Goal: Task Accomplishment & Management: Use online tool/utility

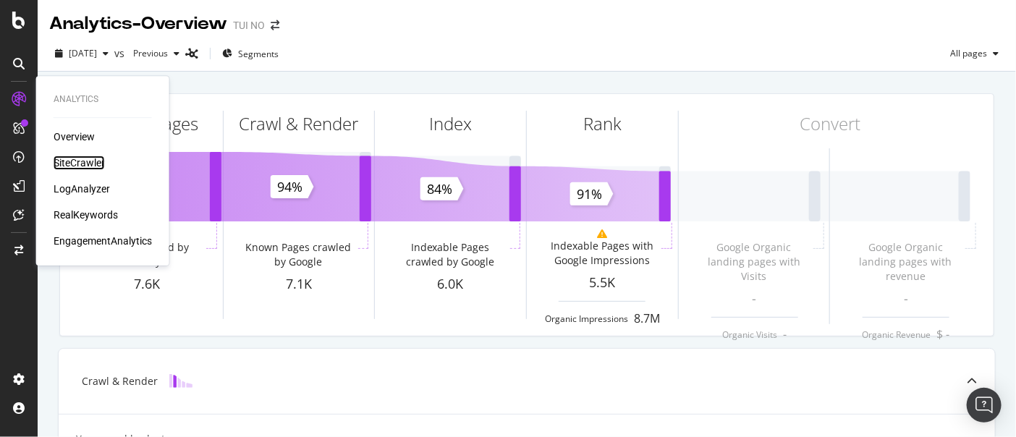
click at [80, 162] on div "SiteCrawler" at bounding box center [79, 163] width 51 height 14
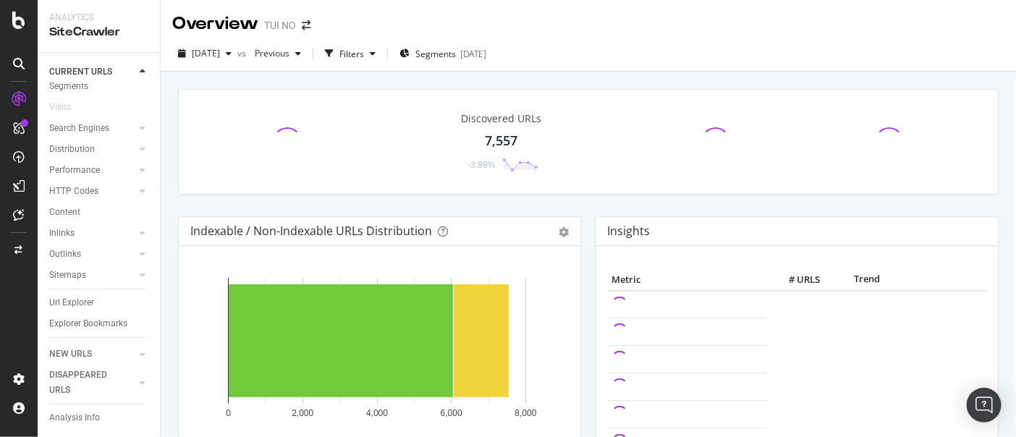
scroll to position [63, 0]
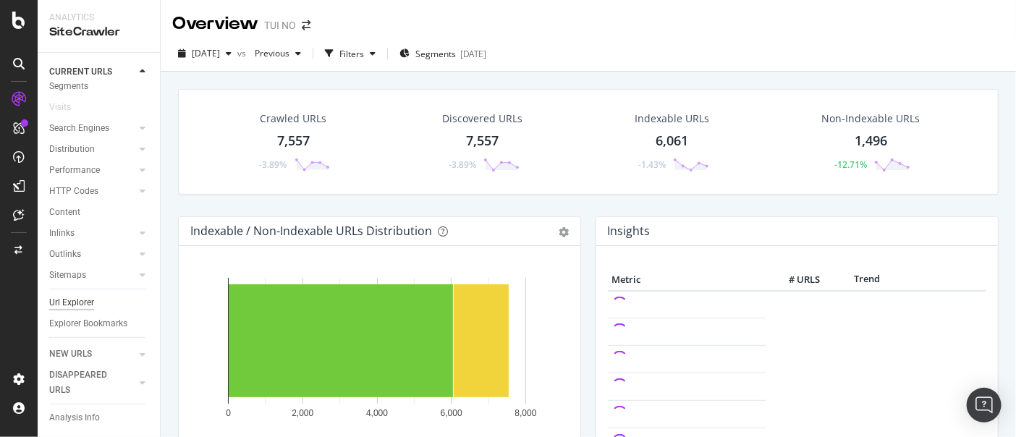
click at [55, 295] on div "Url Explorer" at bounding box center [71, 302] width 45 height 15
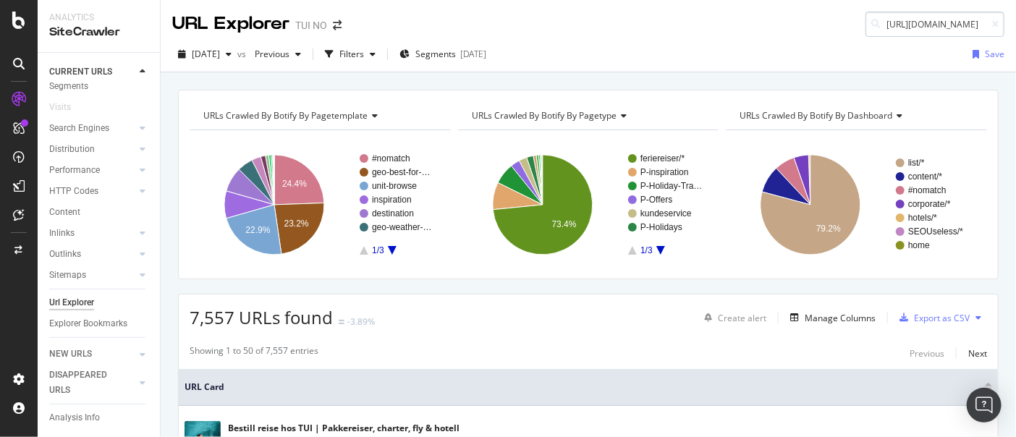
scroll to position [0, 83]
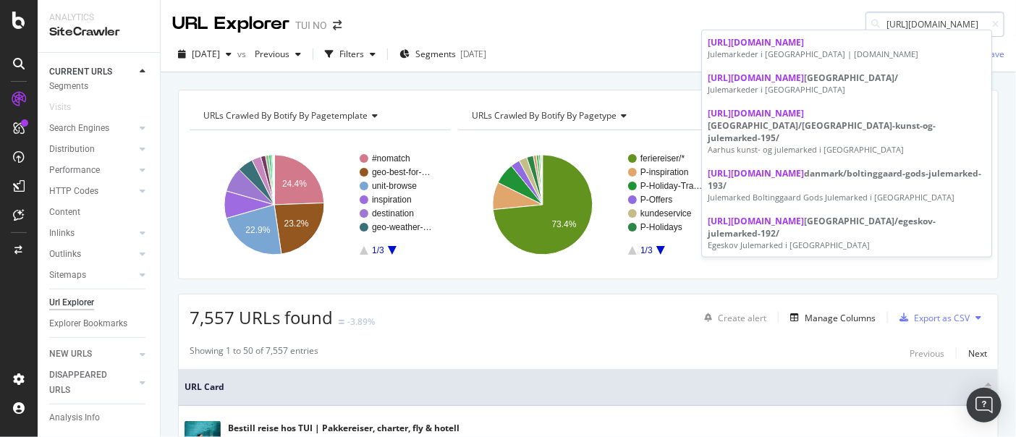
type input "[URL][DOMAIN_NAME]"
click at [617, 27] on div "URL Explorer TUI NO [URL][DOMAIN_NAME]" at bounding box center [589, 18] width 856 height 37
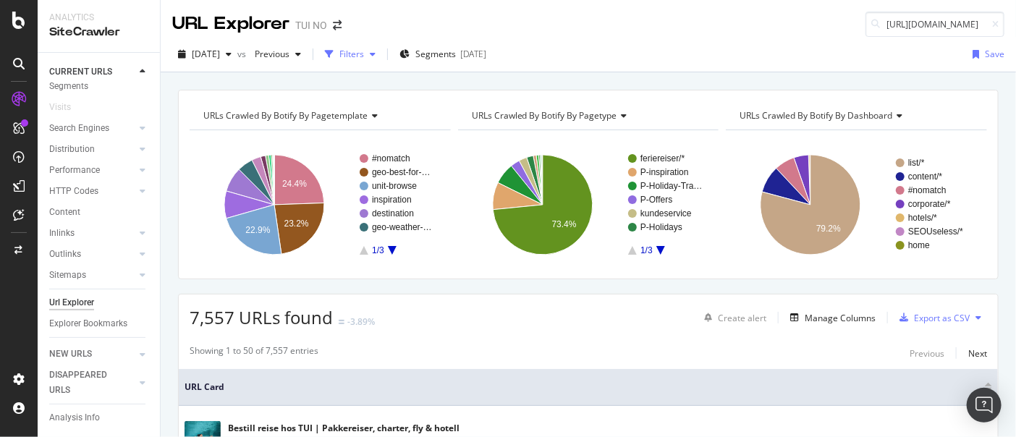
click at [364, 56] on div "Filters" at bounding box center [351, 54] width 25 height 12
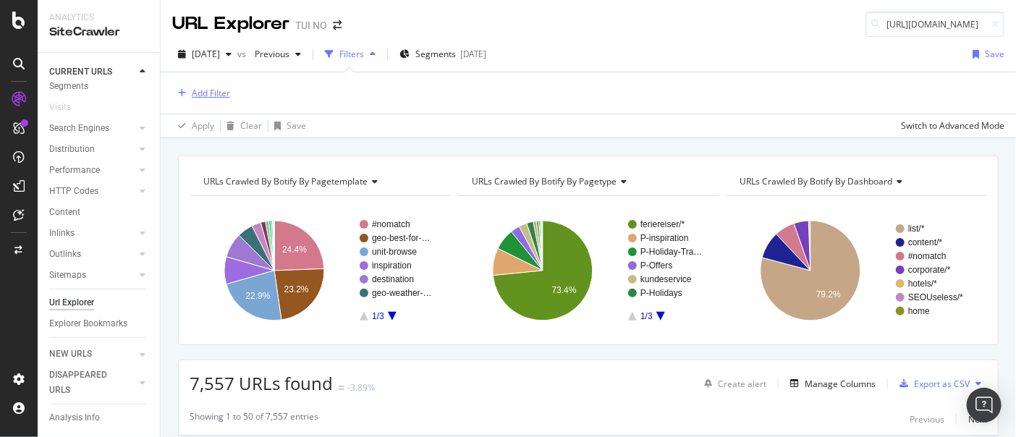
click at [211, 94] on div "Add Filter" at bounding box center [211, 93] width 38 height 12
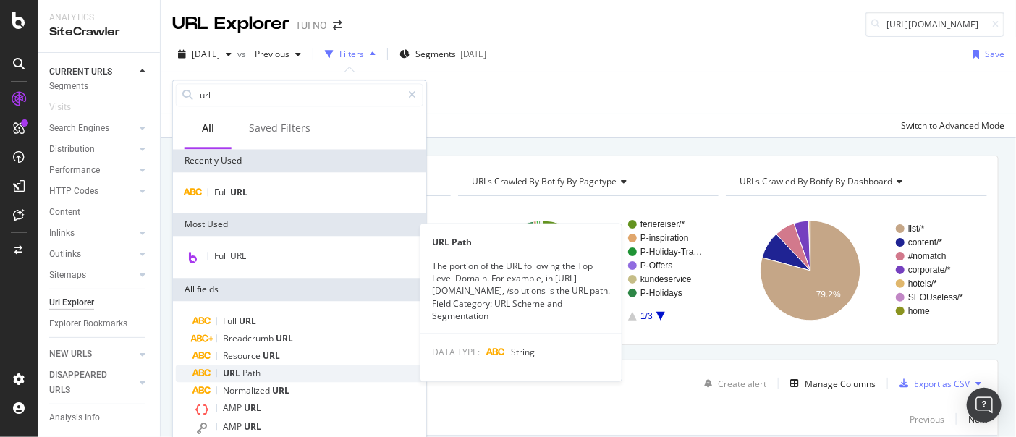
type input "url"
click at [245, 376] on span "Path" at bounding box center [251, 373] width 18 height 12
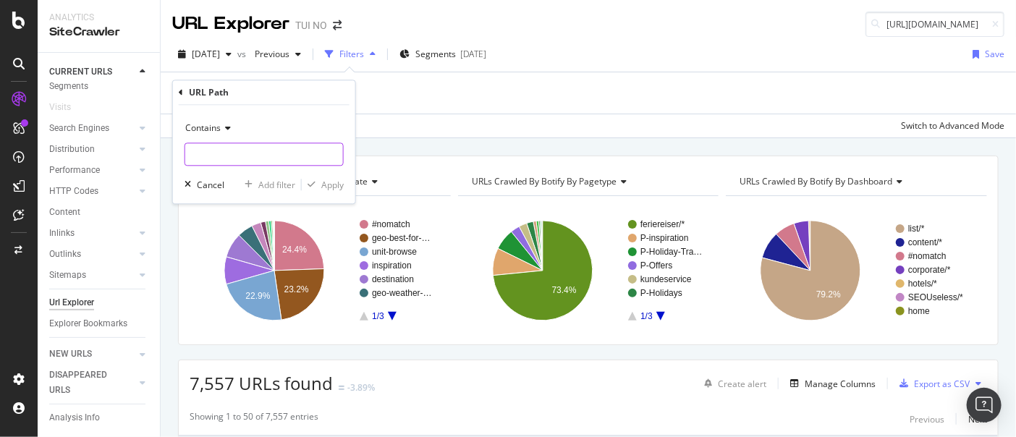
click at [262, 158] on input "text" at bounding box center [264, 154] width 158 height 23
paste input "[URL][DOMAIN_NAME]"
type input "[URL][DOMAIN_NAME]"
click at [337, 188] on div "Apply" at bounding box center [332, 185] width 22 height 12
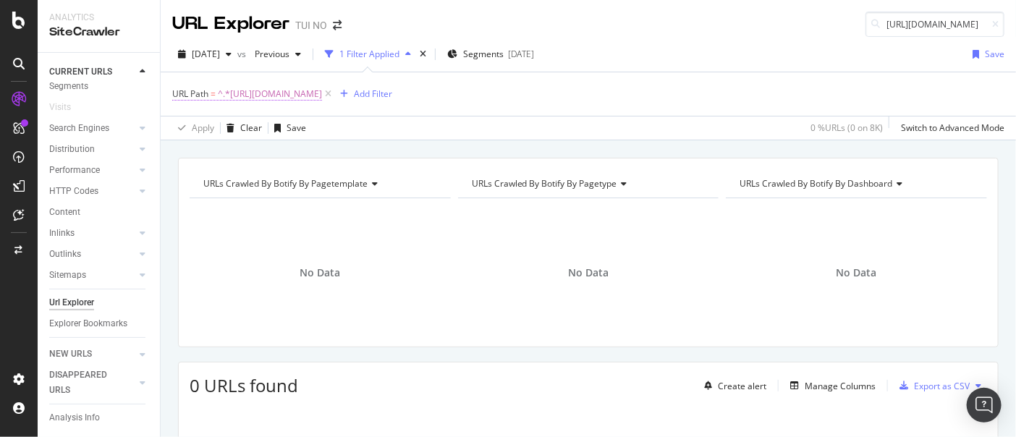
click at [182, 93] on span "URL Path" at bounding box center [190, 94] width 36 height 12
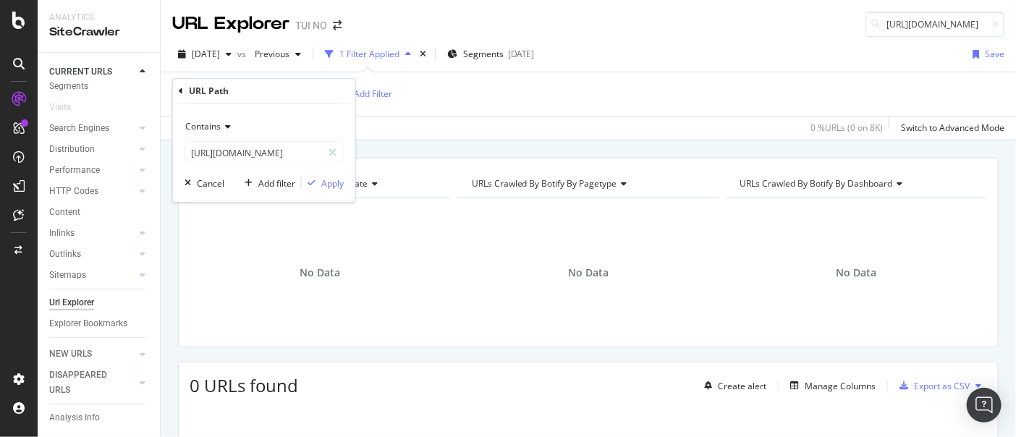
click at [216, 127] on span "Contains" at bounding box center [202, 126] width 35 height 12
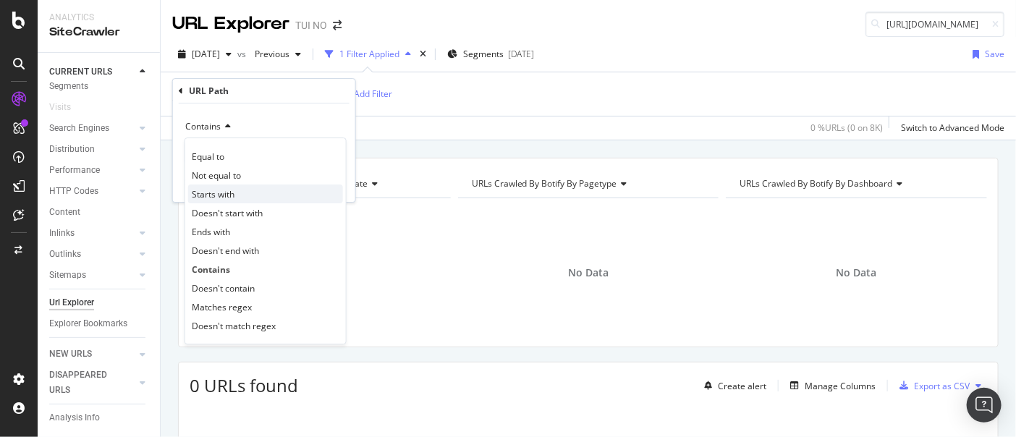
click at [221, 192] on span "Starts with" at bounding box center [213, 194] width 43 height 12
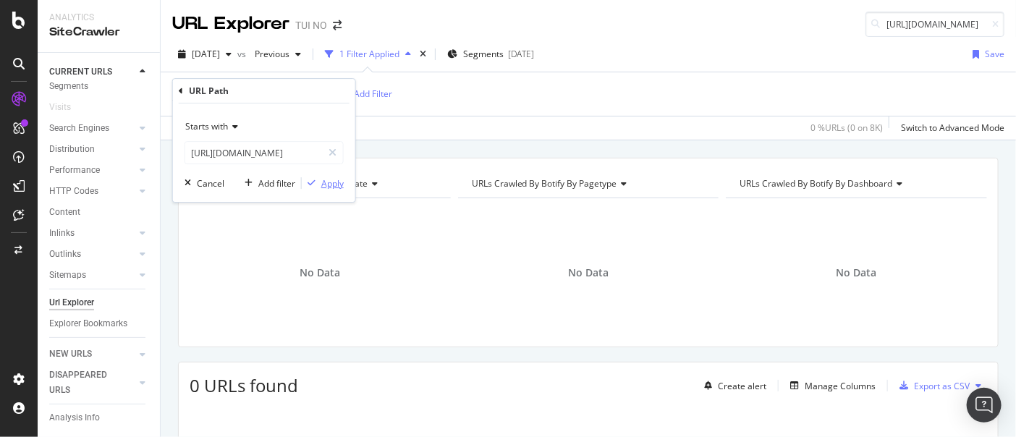
click at [329, 185] on div "Apply" at bounding box center [332, 183] width 22 height 12
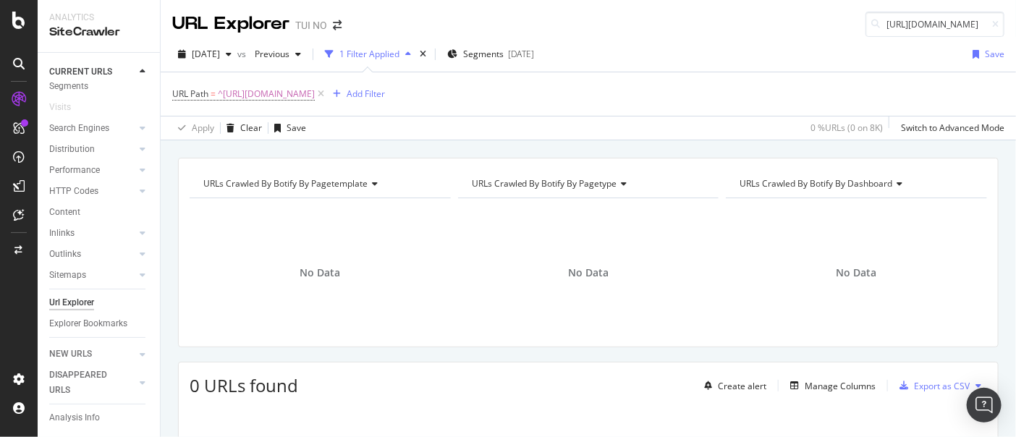
click at [554, 88] on div "URL Path = ^[URL][DOMAIN_NAME] Add Filter" at bounding box center [588, 93] width 832 height 43
click at [194, 97] on span "URL Path" at bounding box center [190, 94] width 36 height 12
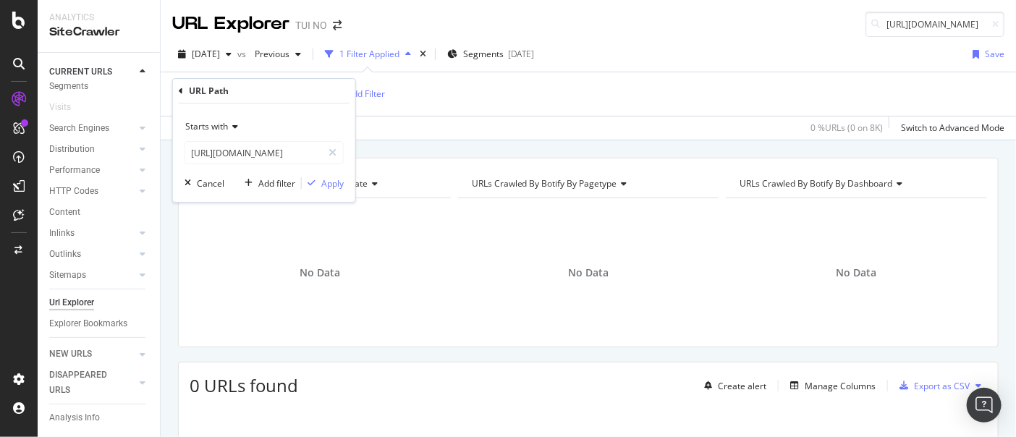
click at [208, 123] on span "Starts with" at bounding box center [206, 126] width 43 height 12
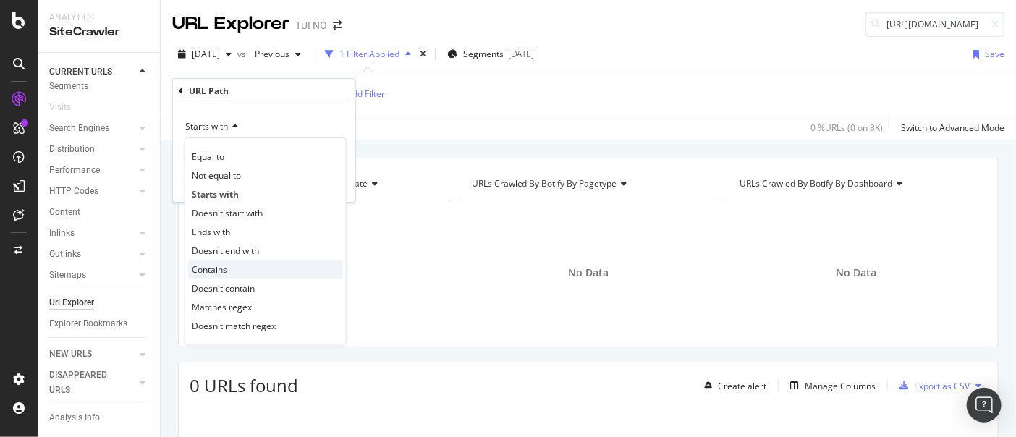
click at [213, 263] on span "Contains" at bounding box center [209, 269] width 35 height 12
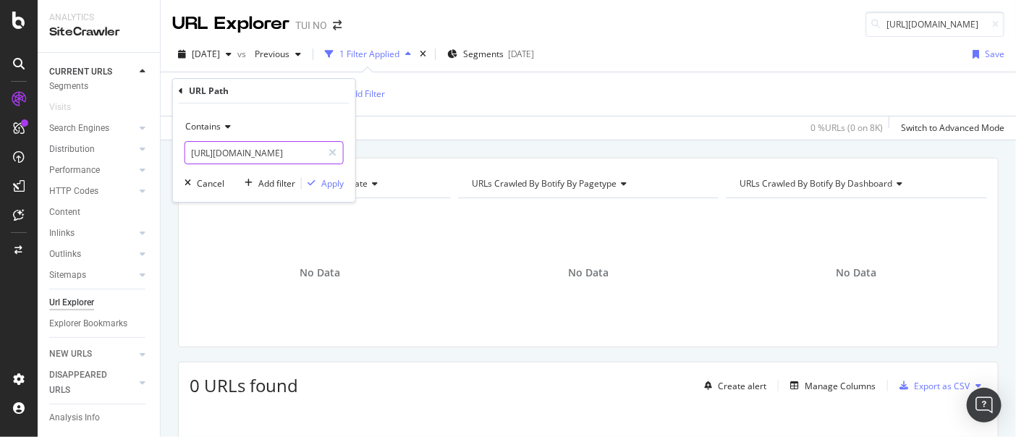
click at [276, 153] on input "[URL][DOMAIN_NAME]" at bounding box center [253, 152] width 137 height 23
drag, startPoint x: 266, startPoint y: 153, endPoint x: -7, endPoint y: 119, distance: 274.4
click at [0, 119] on html "Analytics SiteCrawler CURRENT URLS Overview Movements Segments Visits Search En…" at bounding box center [508, 218] width 1016 height 437
type input "/inspiration/julemarkeder/"
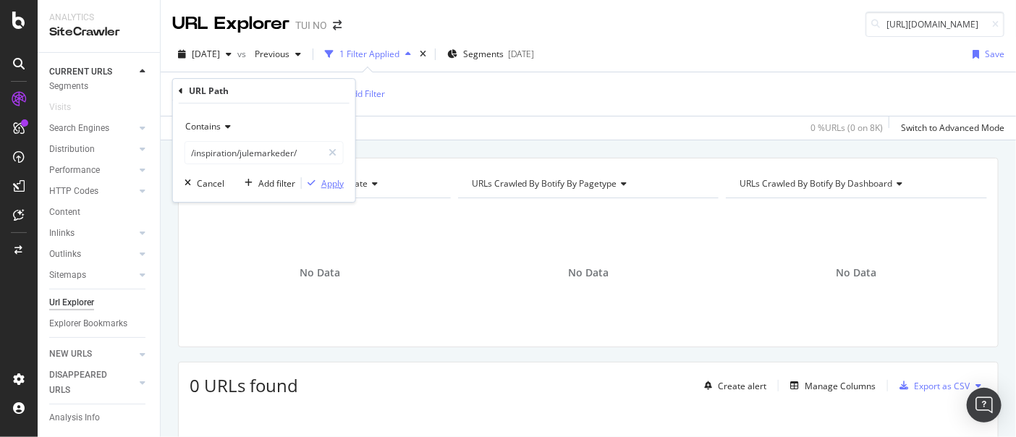
click at [334, 187] on div "Apply" at bounding box center [332, 183] width 22 height 12
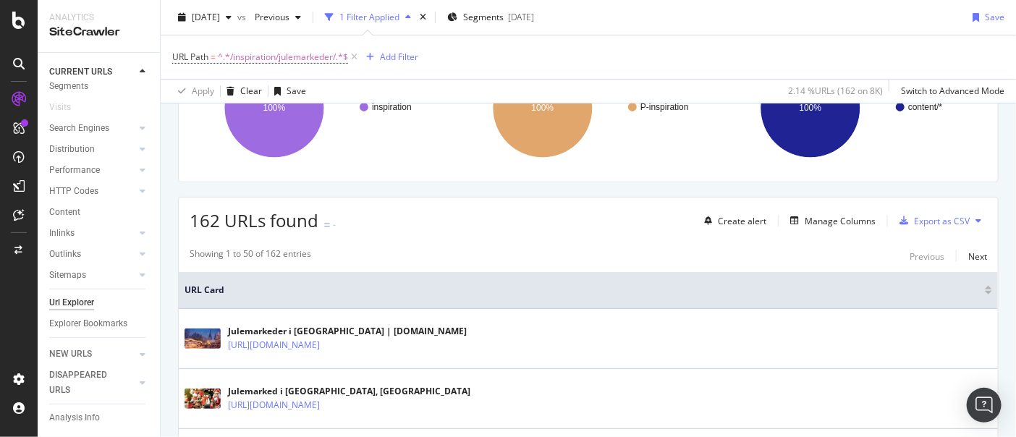
scroll to position [207, 0]
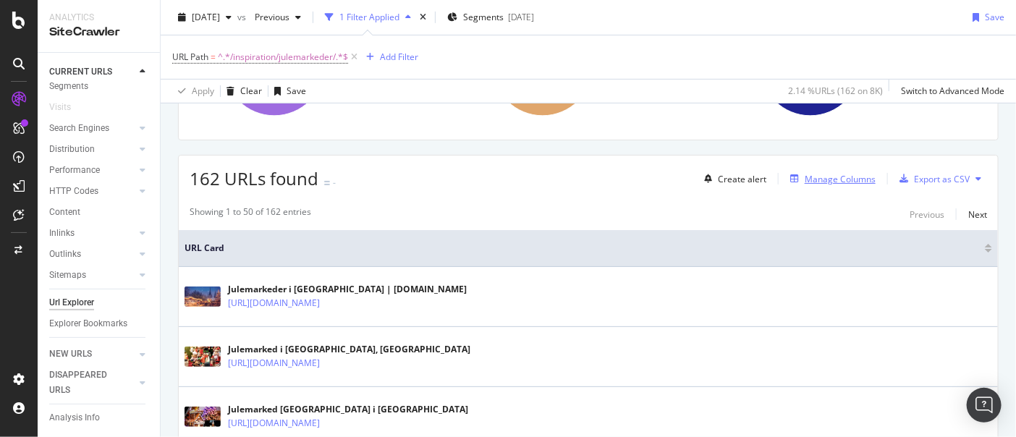
click at [825, 177] on div "Manage Columns" at bounding box center [840, 179] width 71 height 12
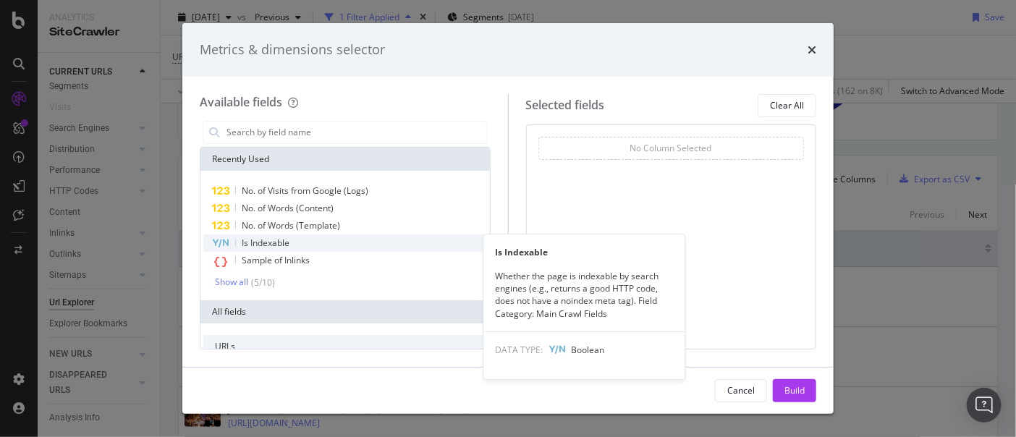
click at [275, 240] on span "Is Indexable" at bounding box center [266, 243] width 48 height 12
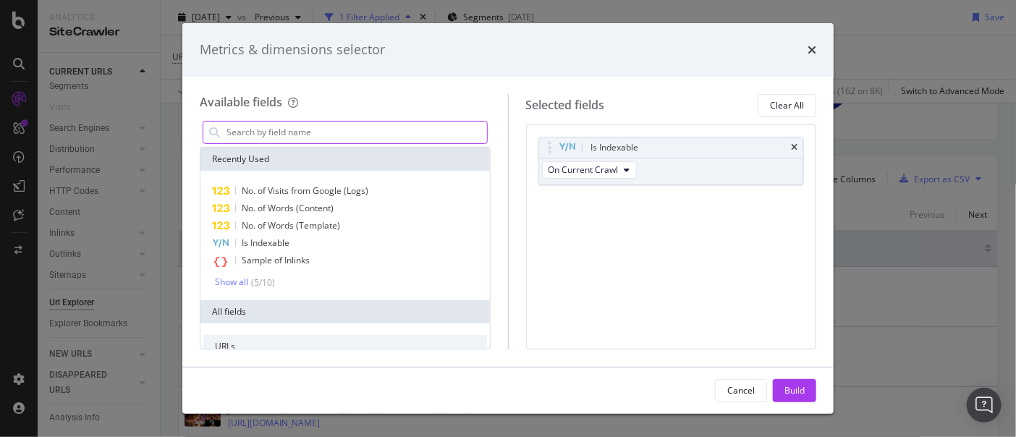
click at [300, 135] on input "modal" at bounding box center [356, 133] width 262 height 22
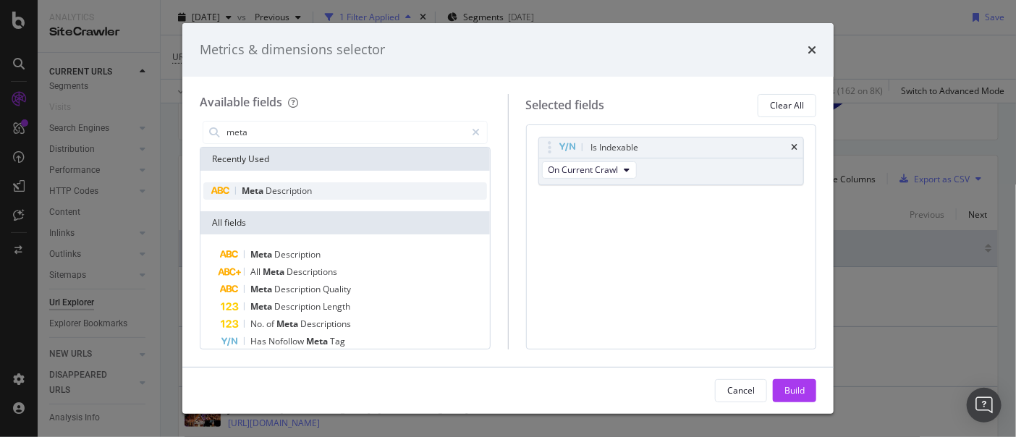
click at [273, 195] on span "Description" at bounding box center [289, 191] width 46 height 12
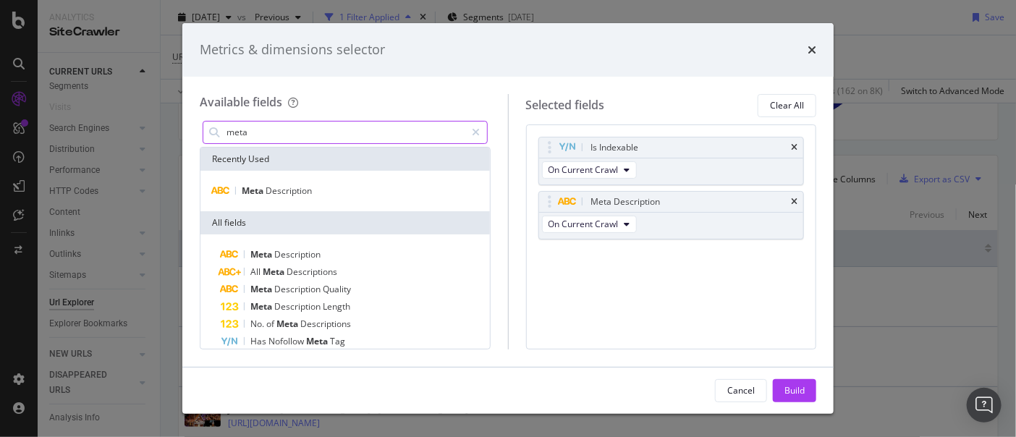
click at [290, 135] on input "meta" at bounding box center [345, 133] width 241 height 22
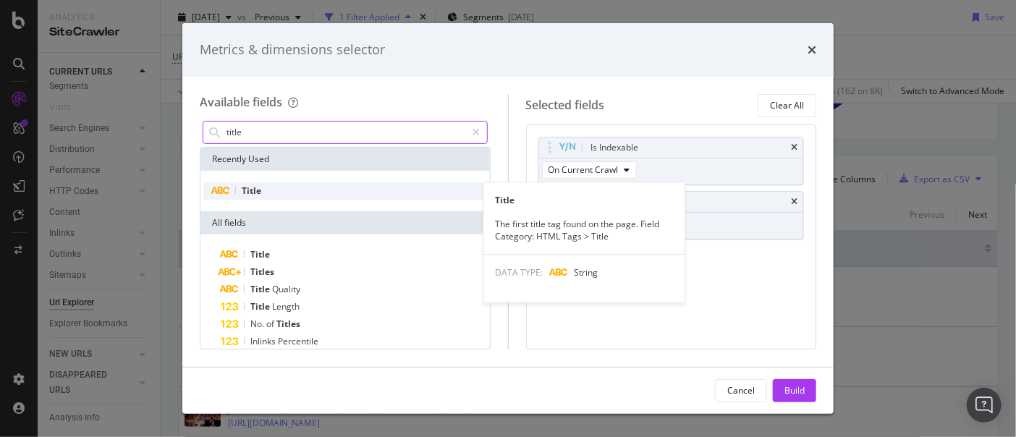
type input "title"
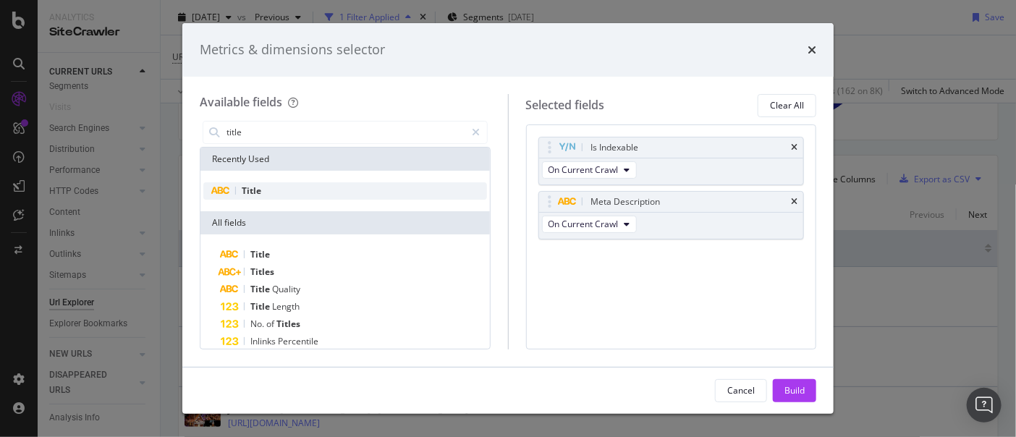
click at [260, 190] on span "Title" at bounding box center [252, 191] width 20 height 12
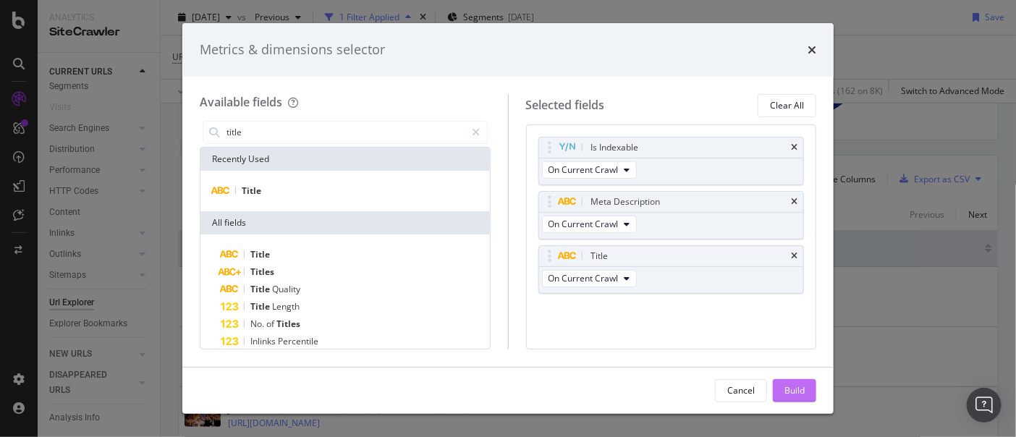
click at [802, 386] on div "Build" at bounding box center [795, 390] width 20 height 12
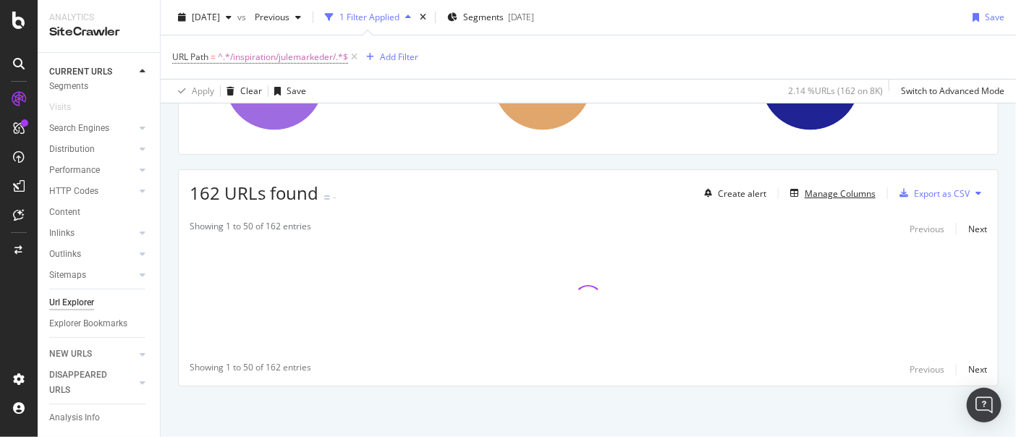
scroll to position [191, 0]
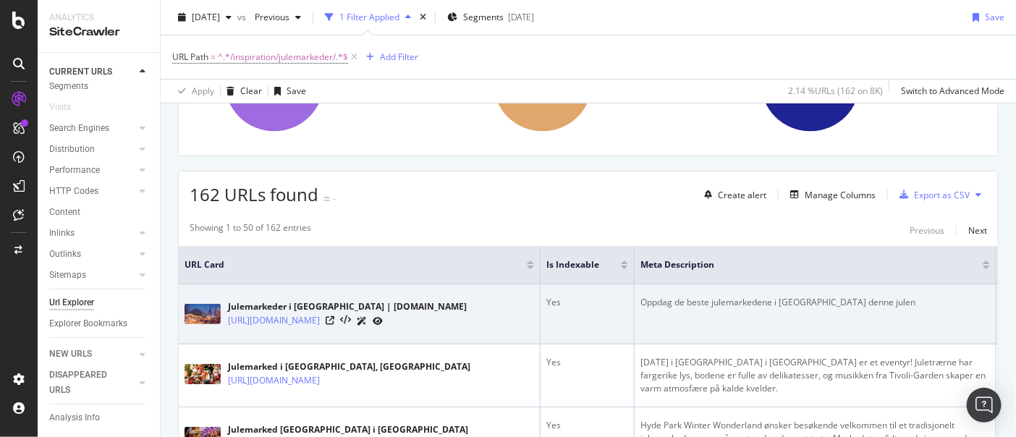
click at [584, 316] on td "Yes" at bounding box center [588, 314] width 94 height 60
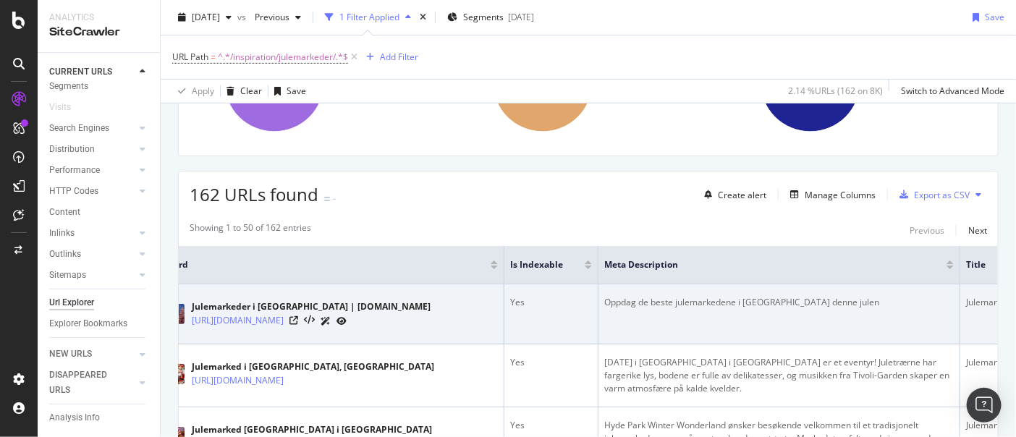
scroll to position [0, 0]
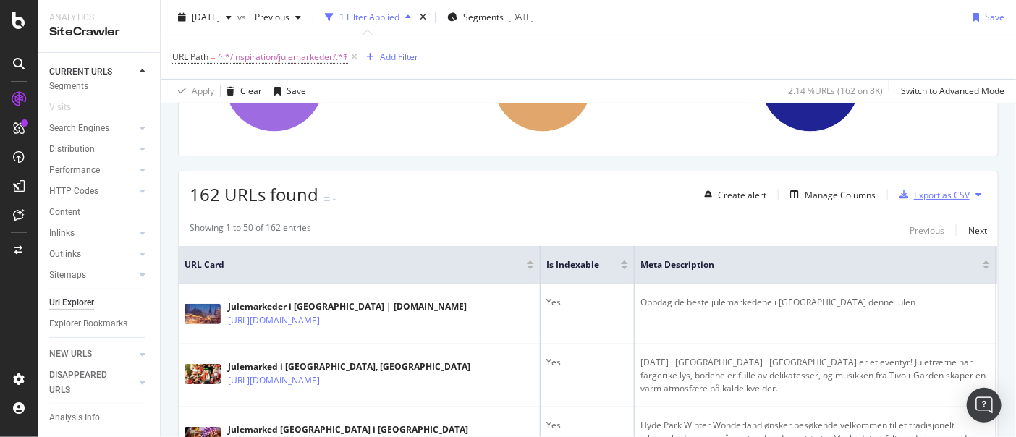
click at [925, 194] on div "Export as CSV" at bounding box center [942, 195] width 56 height 12
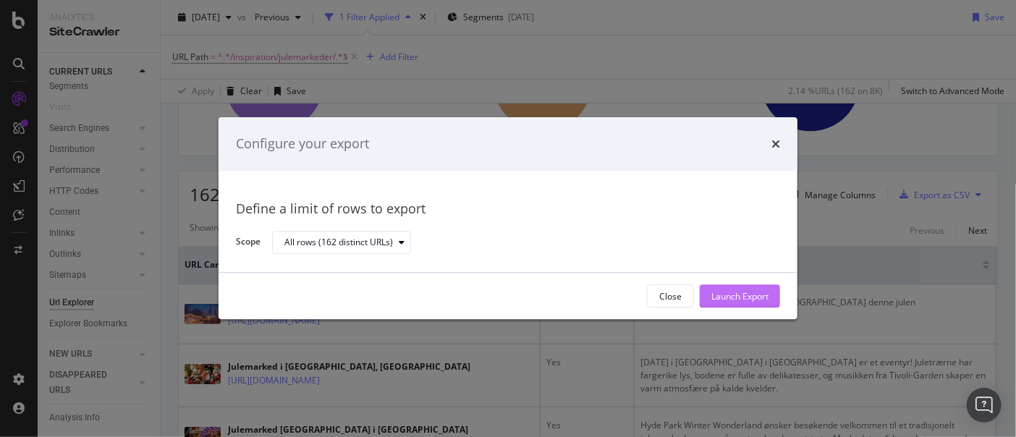
click at [713, 300] on div "Launch Export" at bounding box center [739, 296] width 57 height 12
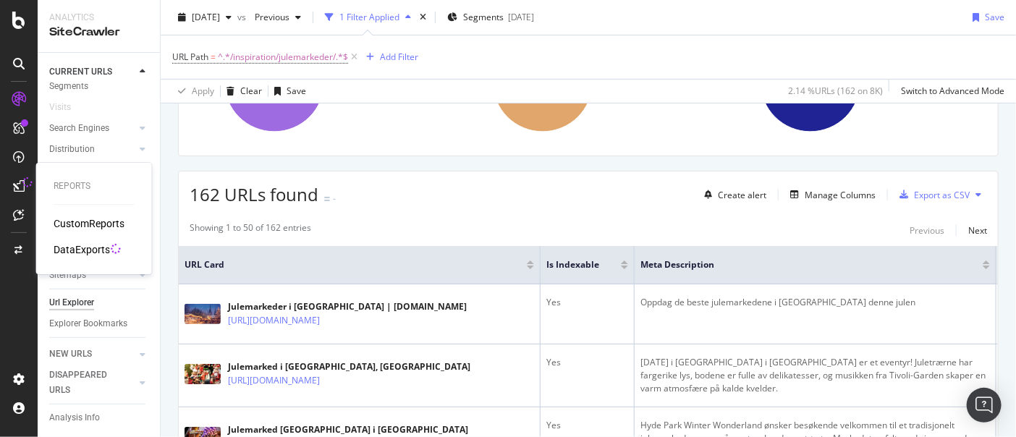
click at [80, 253] on div "DataExports" at bounding box center [82, 249] width 56 height 14
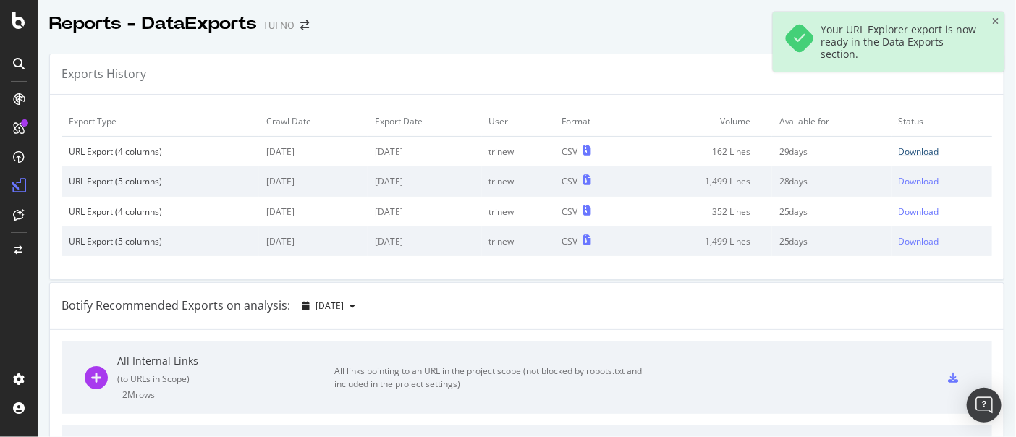
click at [908, 154] on div "Download" at bounding box center [919, 151] width 41 height 12
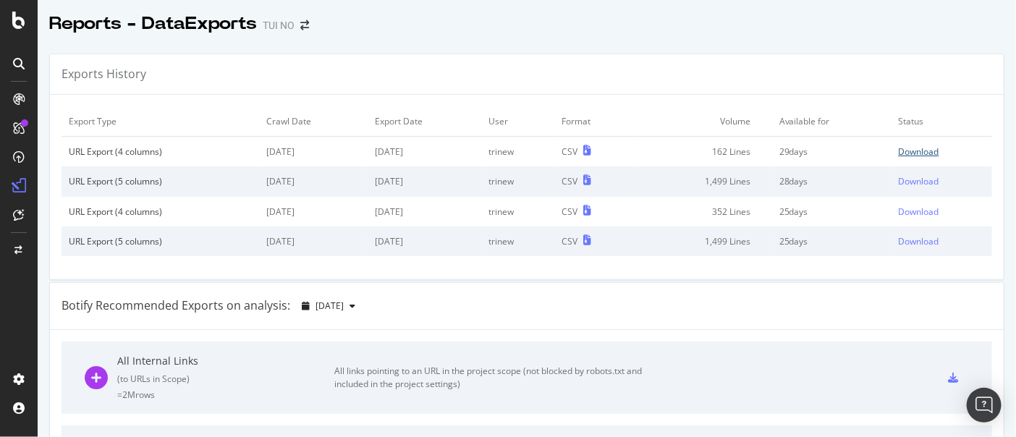
click at [908, 154] on div "Download" at bounding box center [919, 151] width 41 height 12
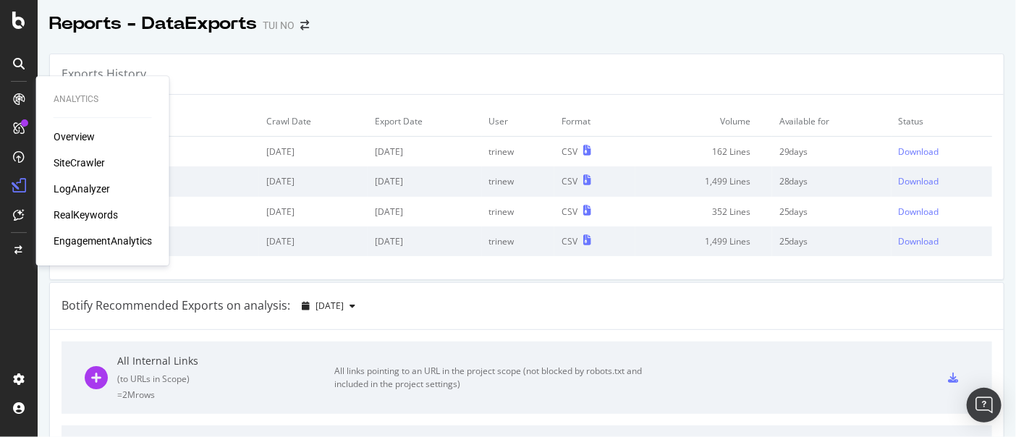
click at [85, 161] on div "SiteCrawler" at bounding box center [79, 163] width 51 height 14
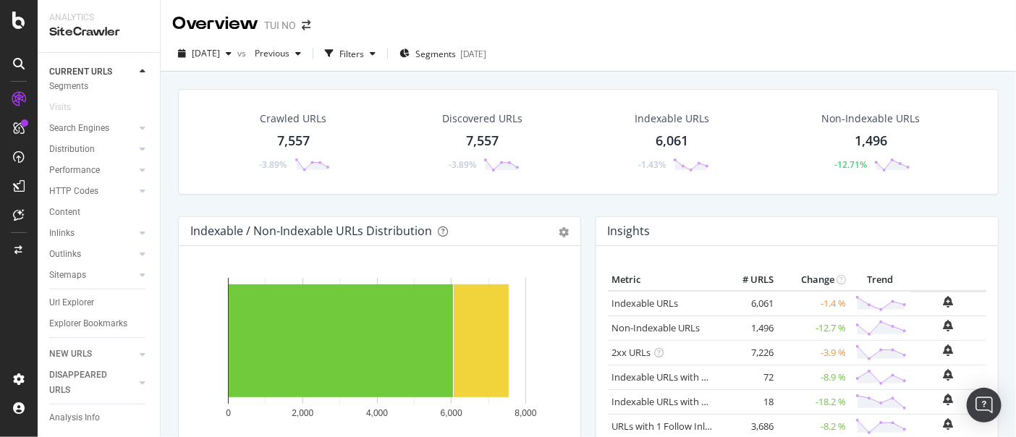
scroll to position [63, 0]
click at [81, 295] on div "Url Explorer" at bounding box center [71, 302] width 45 height 15
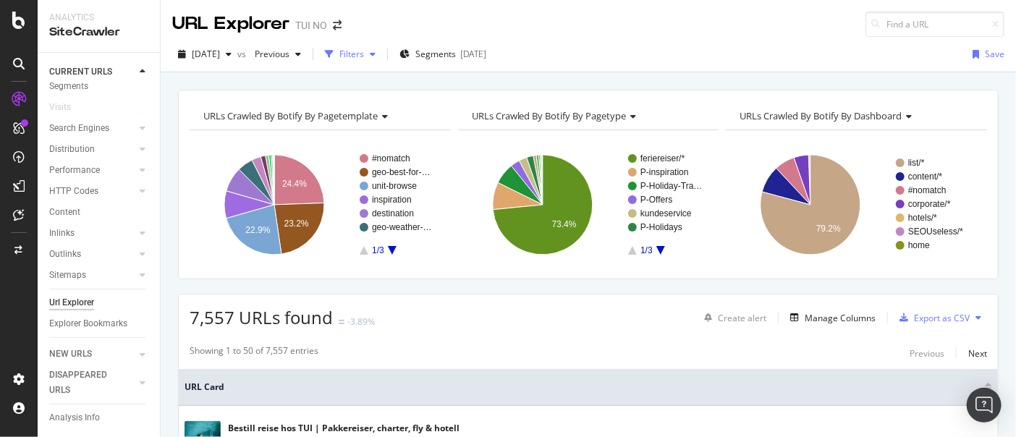
click at [364, 52] on div "Filters" at bounding box center [351, 54] width 25 height 12
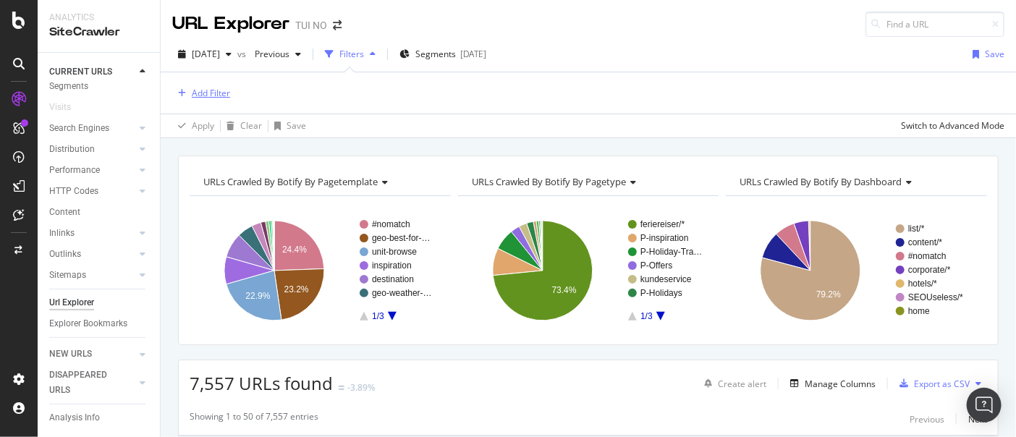
click at [211, 90] on div "Add Filter" at bounding box center [211, 93] width 38 height 12
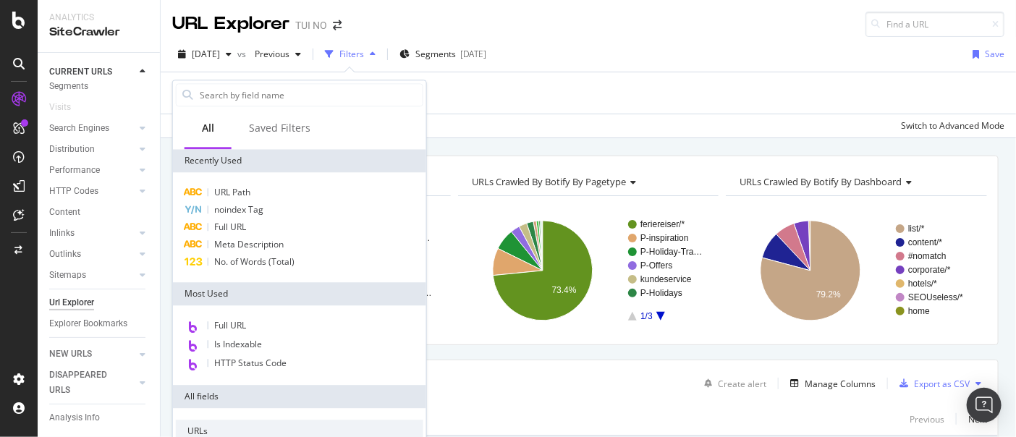
click at [492, 90] on div "Add Filter" at bounding box center [588, 92] width 832 height 41
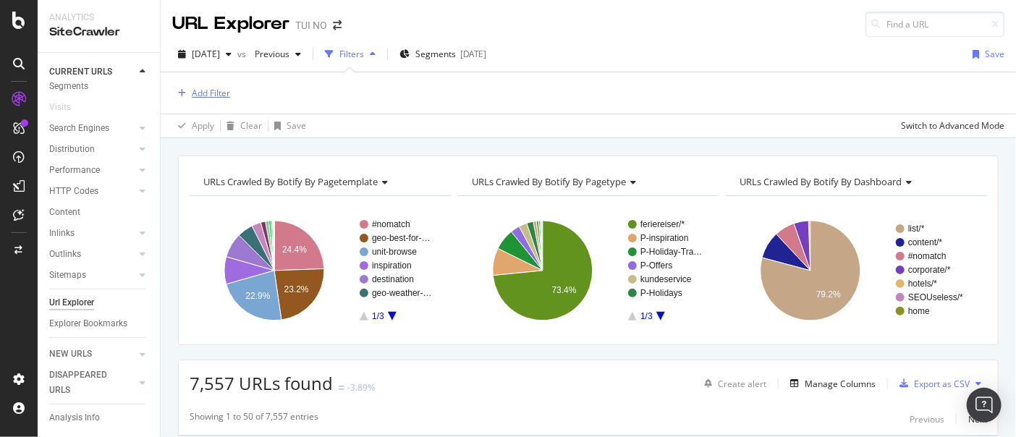
click at [211, 90] on div "Add Filter" at bounding box center [211, 93] width 38 height 12
click at [578, 81] on div "Add Filter" at bounding box center [588, 92] width 832 height 41
click at [381, 56] on div "button" at bounding box center [372, 54] width 17 height 9
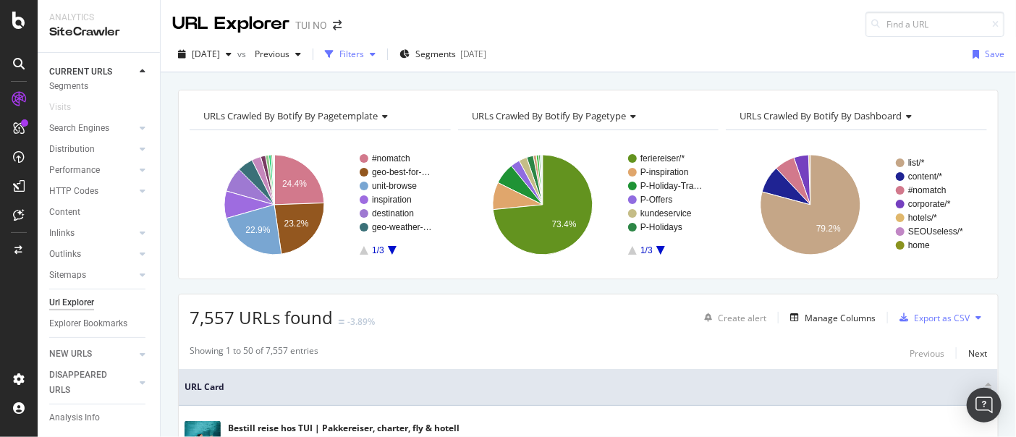
click at [381, 56] on div "button" at bounding box center [372, 54] width 17 height 9
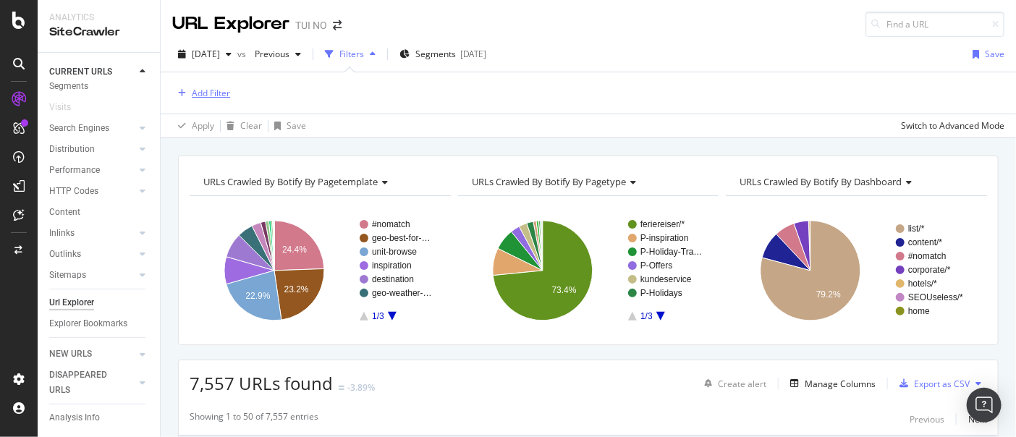
click at [211, 93] on div "Add Filter" at bounding box center [211, 93] width 38 height 12
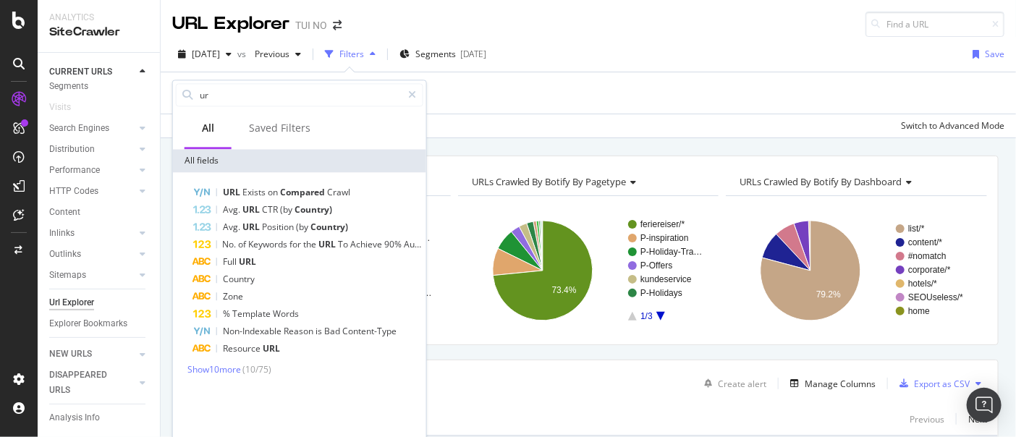
type input "u"
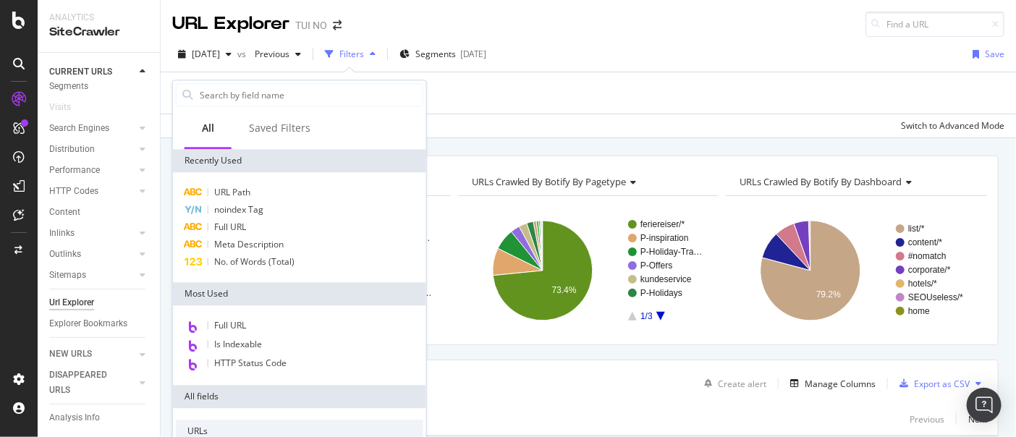
click at [532, 97] on div "Add Filter" at bounding box center [588, 92] width 832 height 41
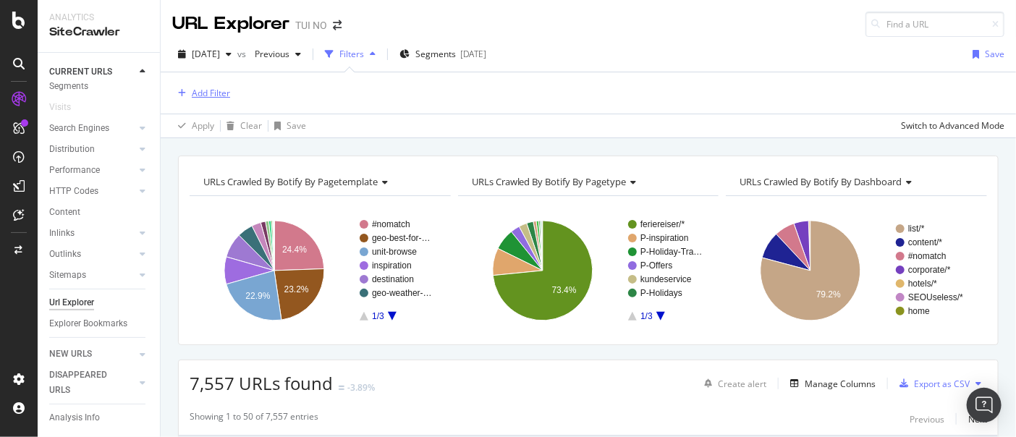
click at [211, 91] on div "Add Filter" at bounding box center [211, 93] width 38 height 12
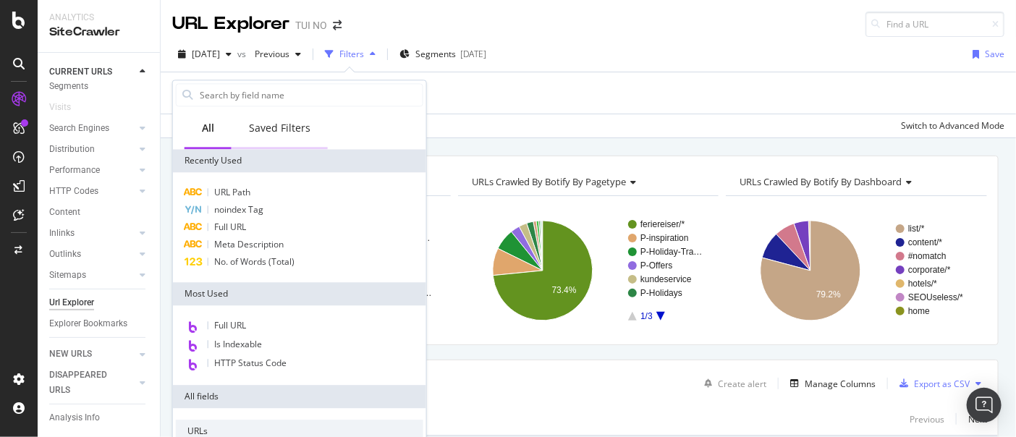
click at [274, 130] on div "Saved Filters" at bounding box center [280, 128] width 62 height 14
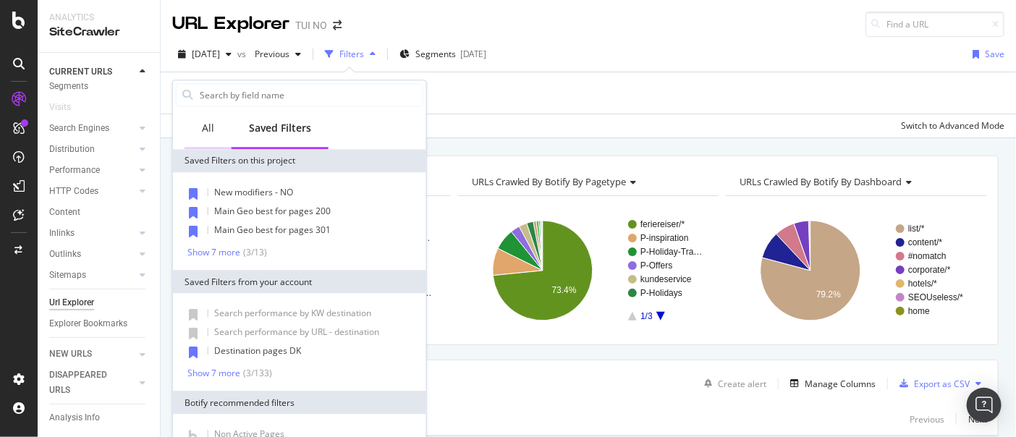
click at [206, 126] on div "All" at bounding box center [208, 128] width 12 height 14
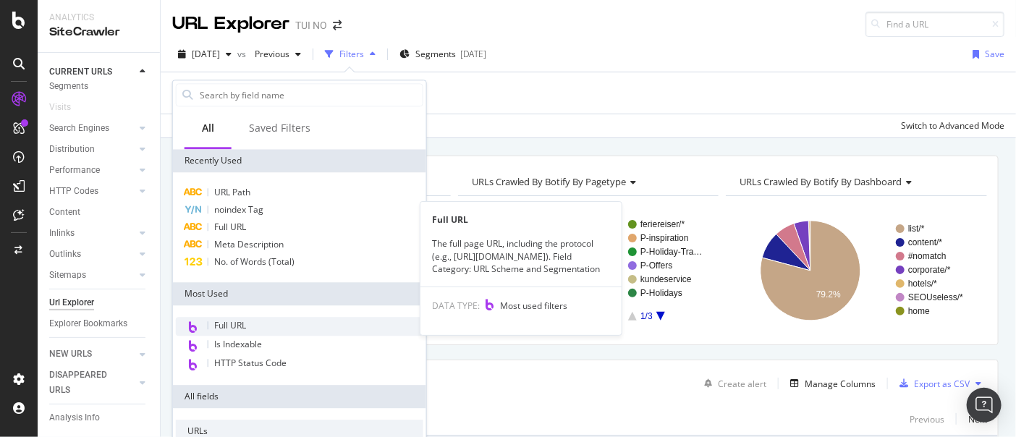
click at [231, 324] on span "Full URL" at bounding box center [230, 325] width 32 height 12
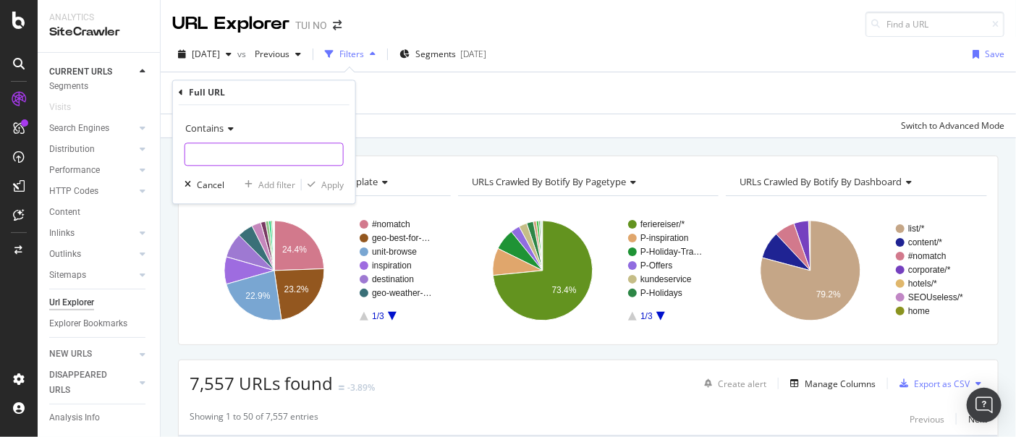
click at [225, 150] on input "text" at bounding box center [264, 154] width 158 height 23
paste input "[URL][DOMAIN_NAME]"
drag, startPoint x: 210, startPoint y: 154, endPoint x: -1, endPoint y: 149, distance: 210.7
click at [0, 149] on html "Analytics SiteCrawler CURRENT URLS Overview Movements Segments Visits Search En…" at bounding box center [508, 218] width 1016 height 437
type input "/inspiration/julemarkeder/"
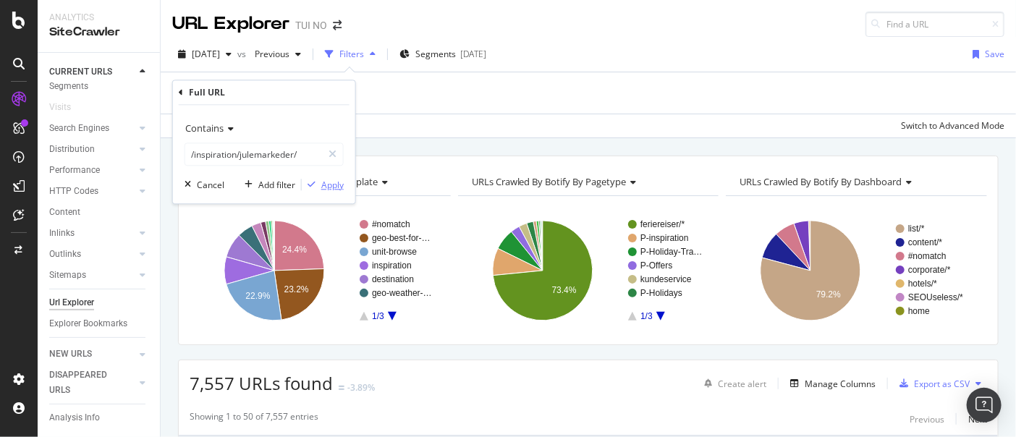
click at [337, 185] on div "Apply" at bounding box center [332, 185] width 22 height 12
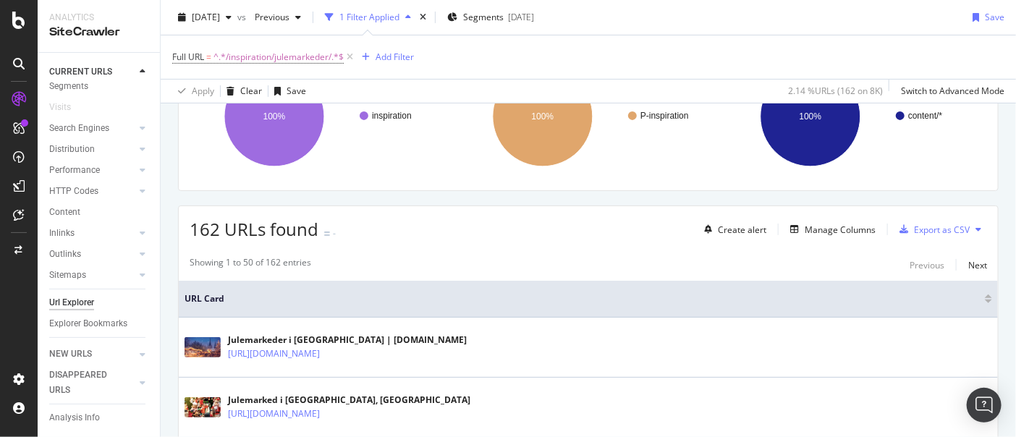
scroll to position [119, 0]
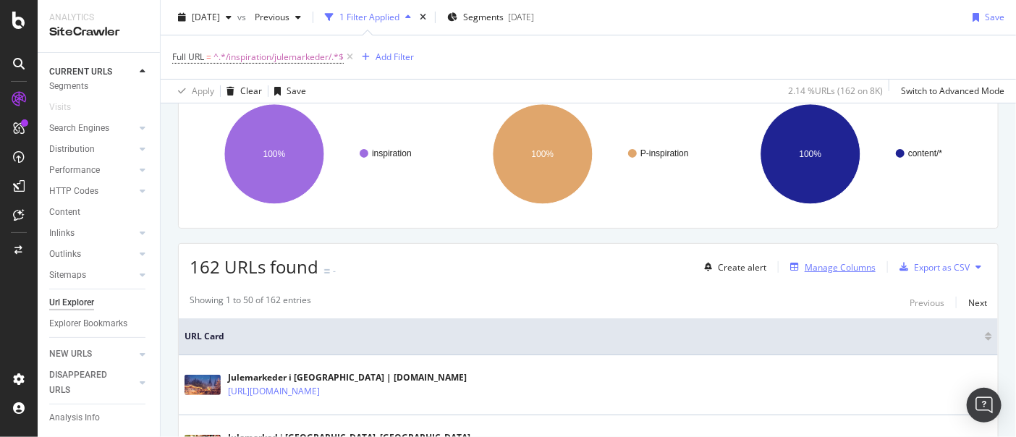
click at [820, 268] on div "Manage Columns" at bounding box center [840, 267] width 71 height 12
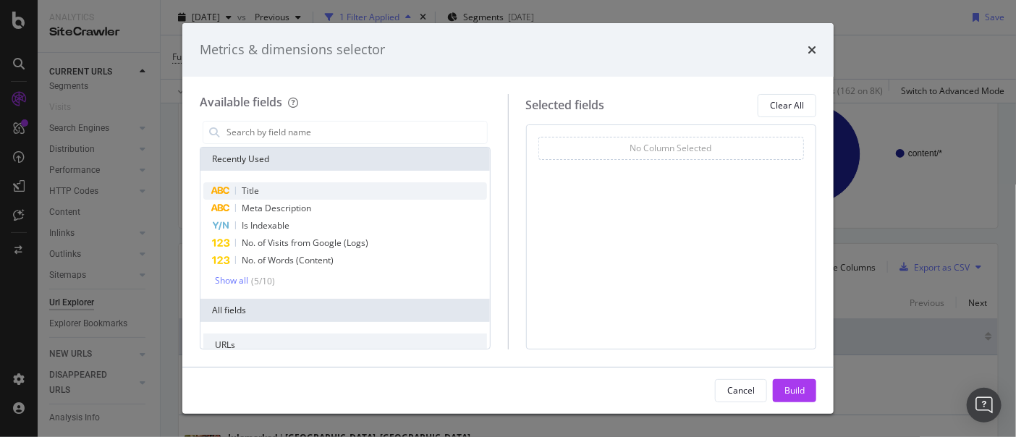
click at [252, 193] on span "Title" at bounding box center [250, 191] width 17 height 12
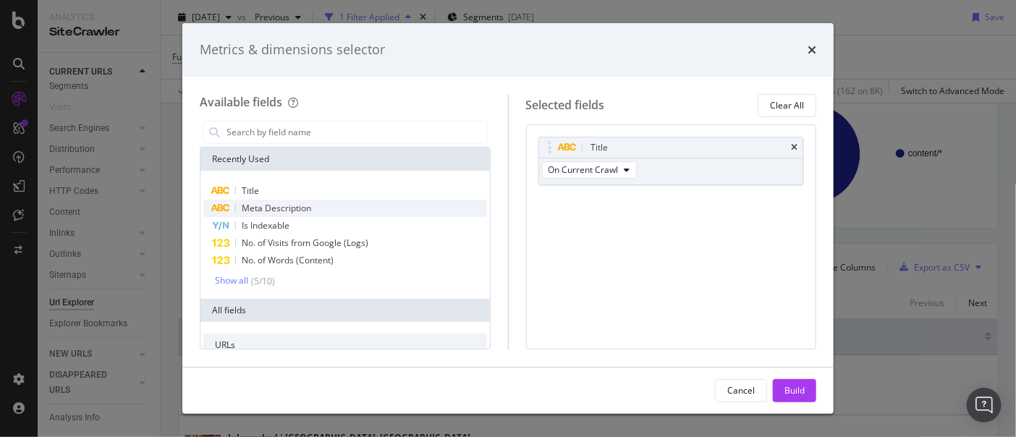
click at [257, 210] on span "Meta Description" at bounding box center [276, 208] width 69 height 12
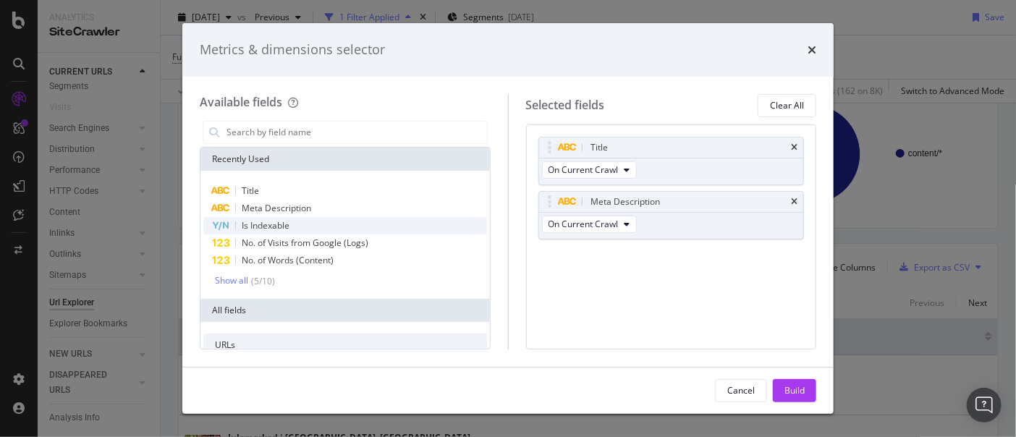
click at [274, 229] on span "Is Indexable" at bounding box center [266, 225] width 48 height 12
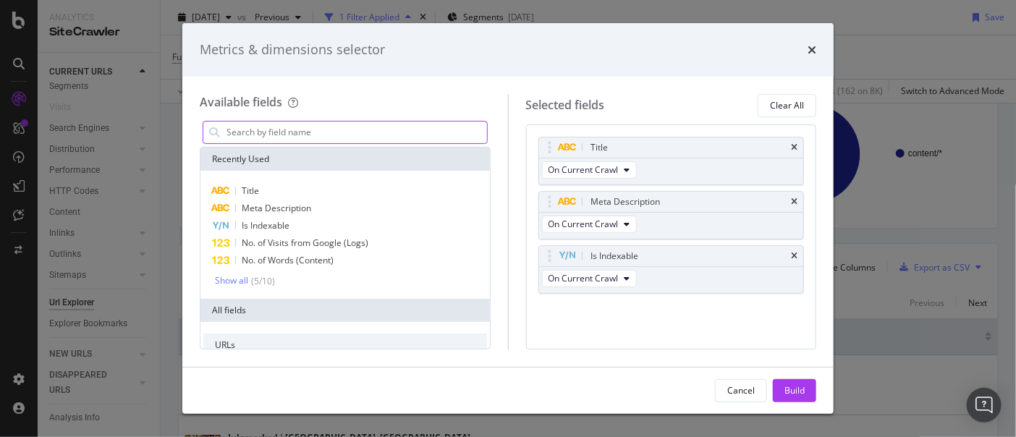
click at [359, 130] on input "modal" at bounding box center [356, 133] width 262 height 22
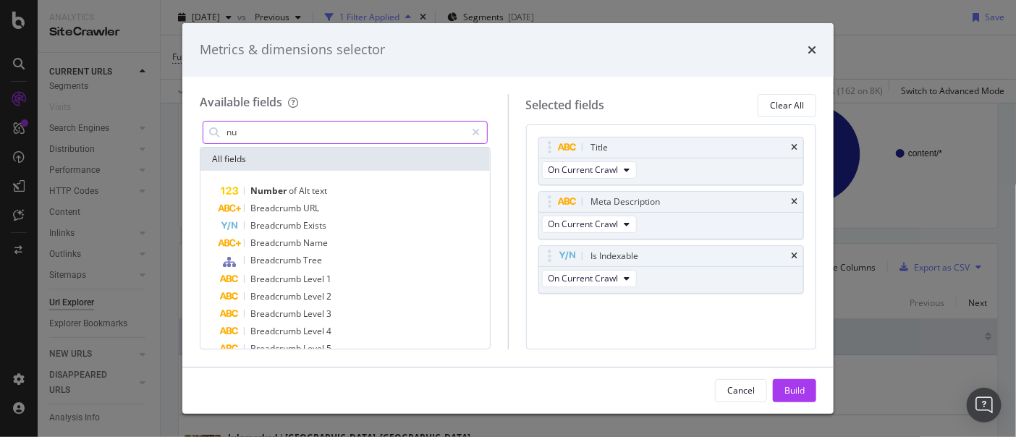
type input "n"
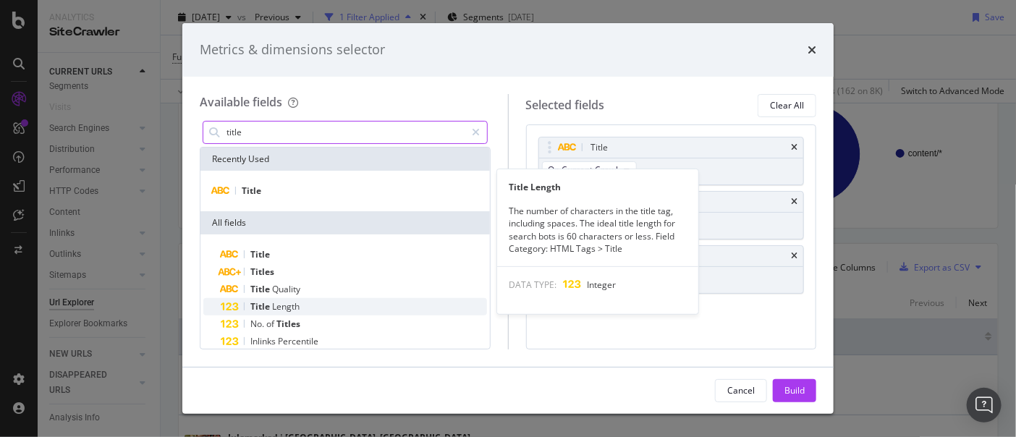
type input "title"
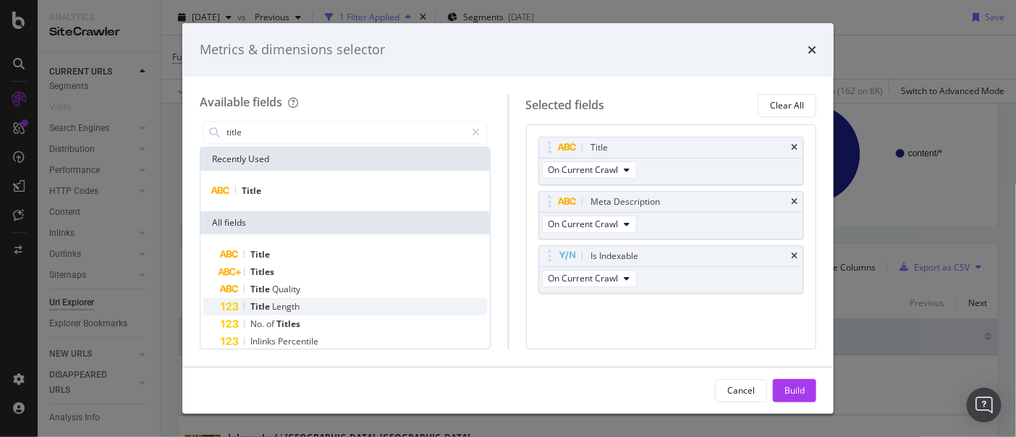
click at [272, 313] on div "Title Length" at bounding box center [354, 306] width 266 height 17
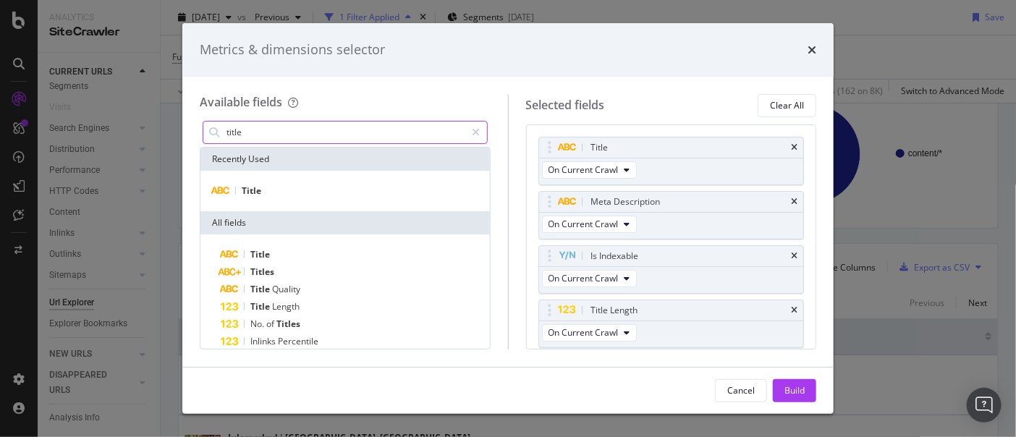
click at [281, 137] on input "title" at bounding box center [345, 133] width 241 height 22
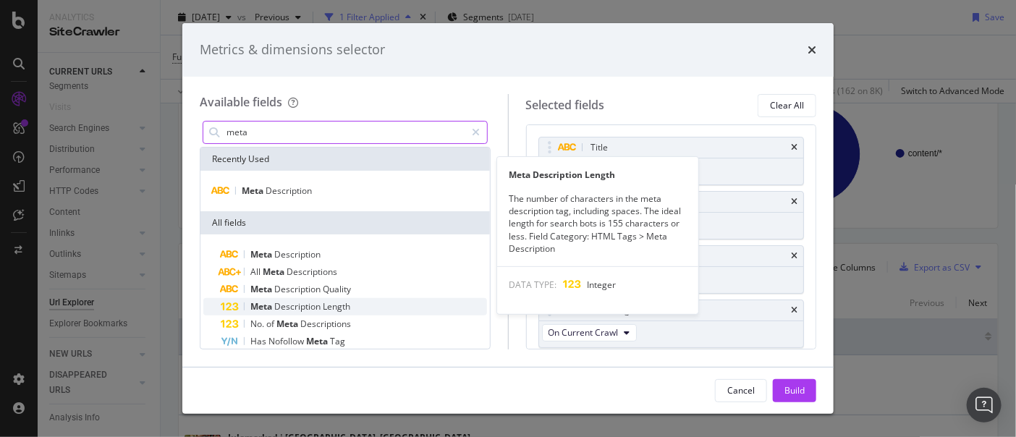
type input "meta"
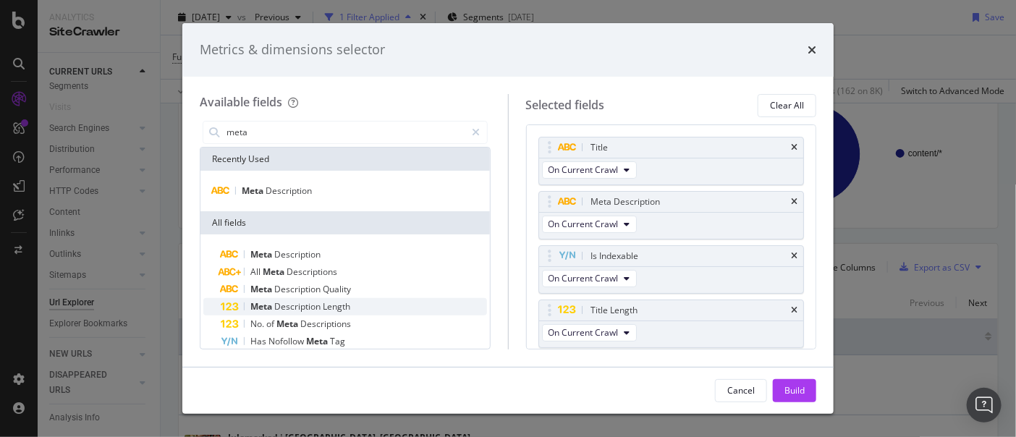
click at [295, 303] on span "Description" at bounding box center [298, 306] width 48 height 12
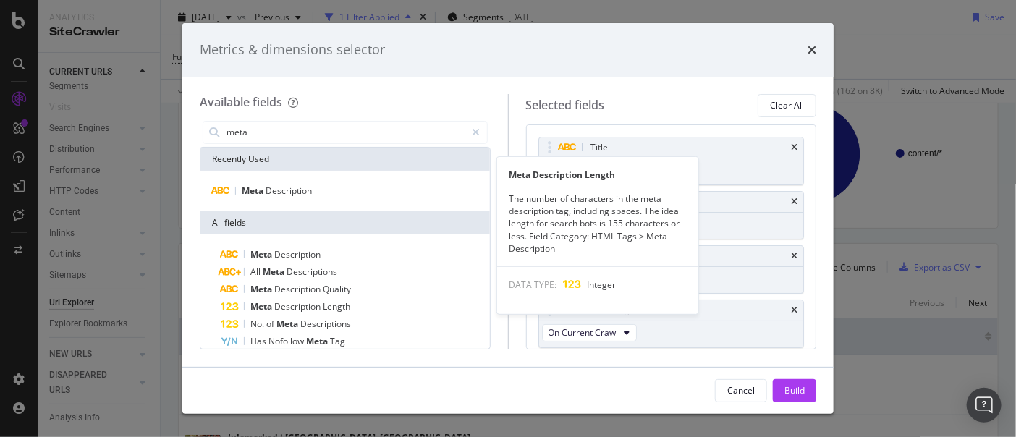
scroll to position [51, 0]
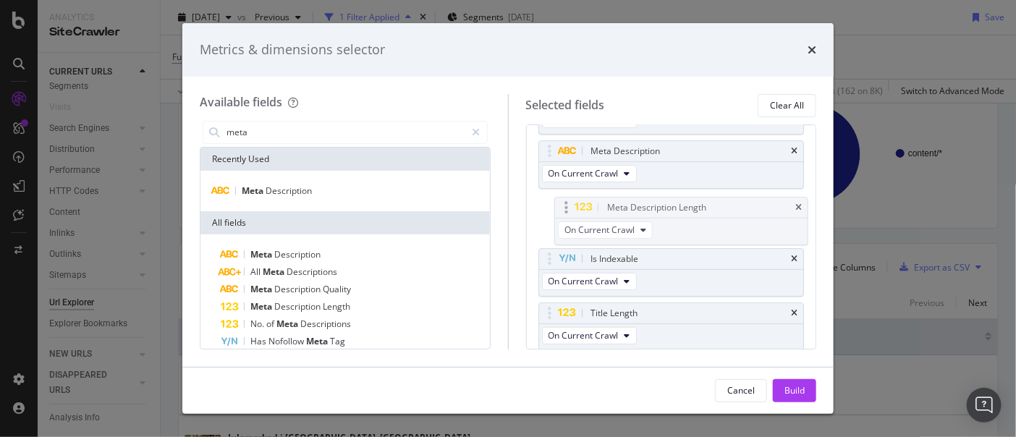
drag, startPoint x: 612, startPoint y: 313, endPoint x: 628, endPoint y: 208, distance: 105.5
click at [628, 208] on body "Analytics SiteCrawler CURRENT URLS Overview Movements Segments Visits Search En…" at bounding box center [508, 218] width 1016 height 437
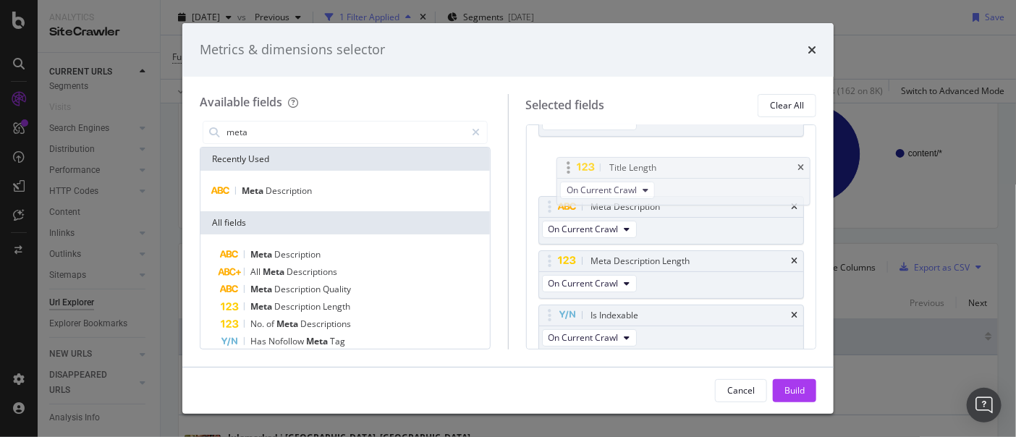
scroll to position [45, 0]
drag, startPoint x: 604, startPoint y: 308, endPoint x: 622, endPoint y: 164, distance: 144.5
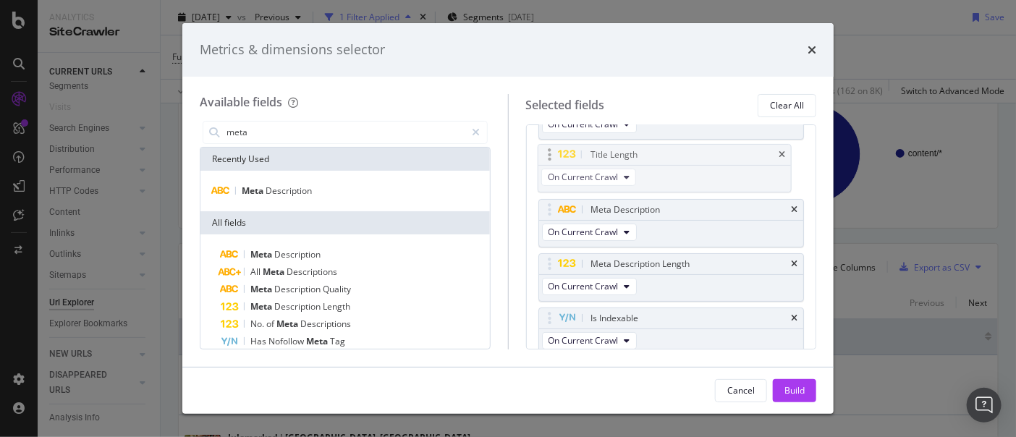
click at [622, 164] on body "Analytics SiteCrawler CURRENT URLS Overview Movements Segments Visits Search En…" at bounding box center [508, 218] width 1016 height 437
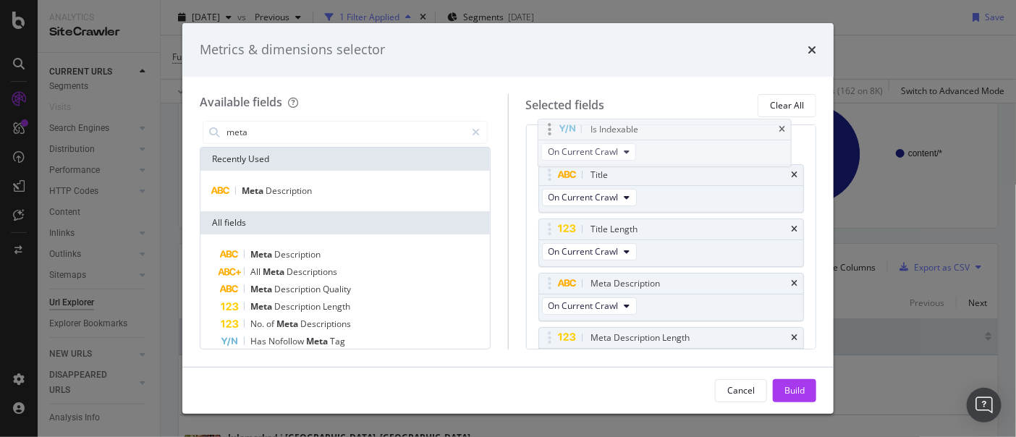
scroll to position [0, 0]
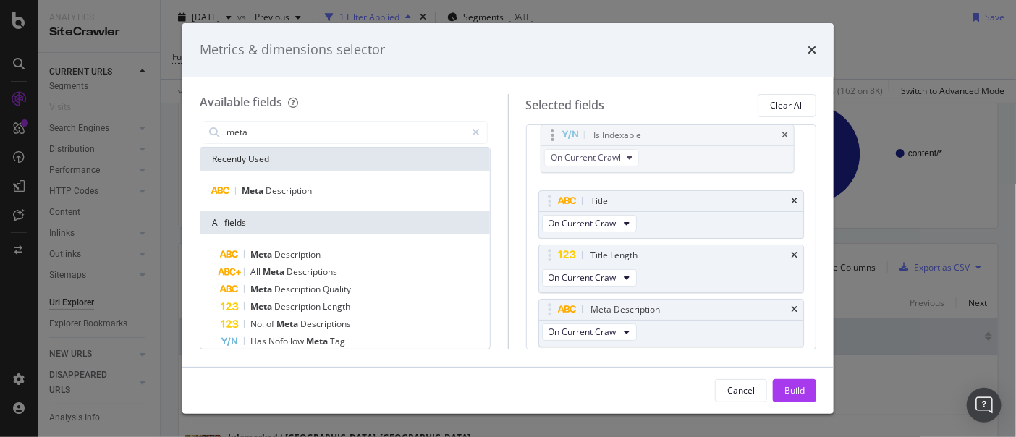
drag, startPoint x: 667, startPoint y: 311, endPoint x: 670, endPoint y: 134, distance: 177.4
click at [670, 134] on body "Analytics SiteCrawler CURRENT URLS Overview Movements Segments Visits Search En…" at bounding box center [508, 218] width 1016 height 437
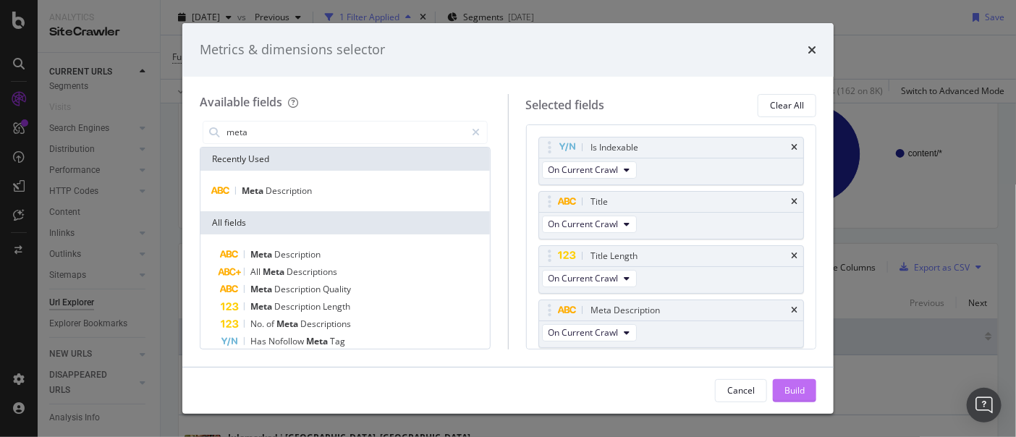
click at [785, 389] on div "Build" at bounding box center [795, 390] width 20 height 12
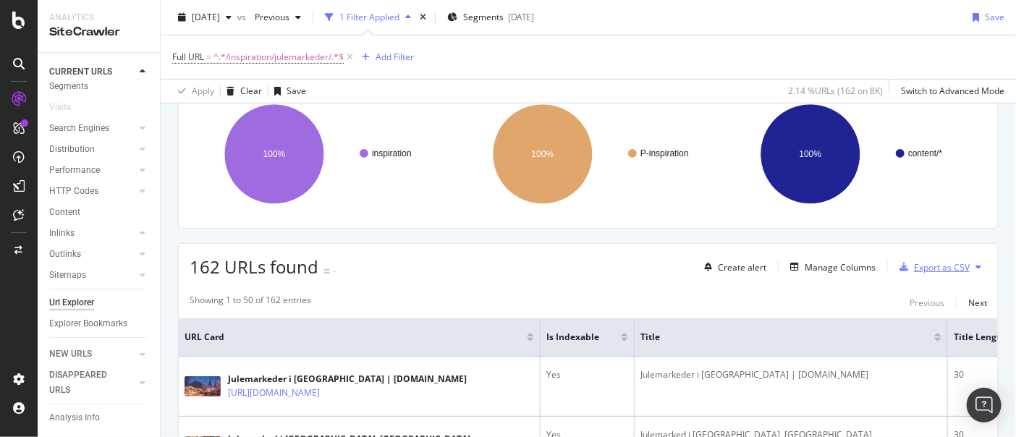
click at [936, 266] on div "Export as CSV" at bounding box center [942, 267] width 56 height 12
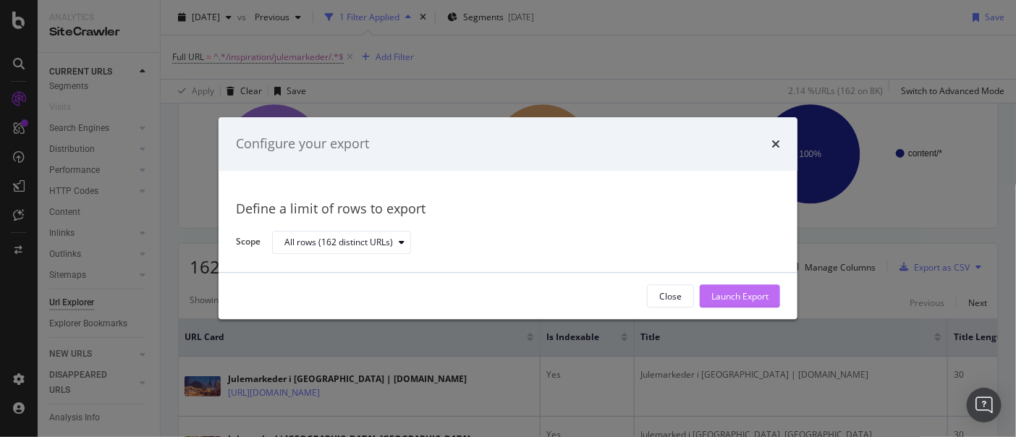
click at [757, 297] on div "Launch Export" at bounding box center [739, 296] width 57 height 12
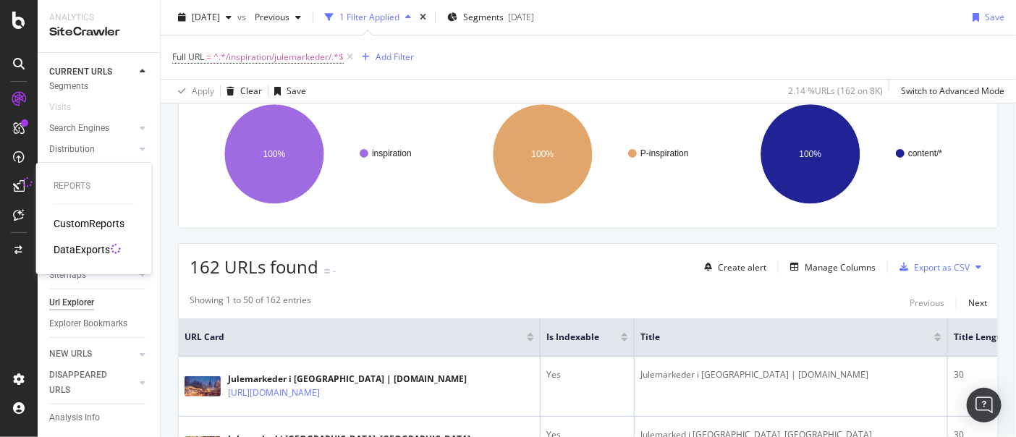
click at [68, 248] on div "DataExports" at bounding box center [82, 249] width 56 height 14
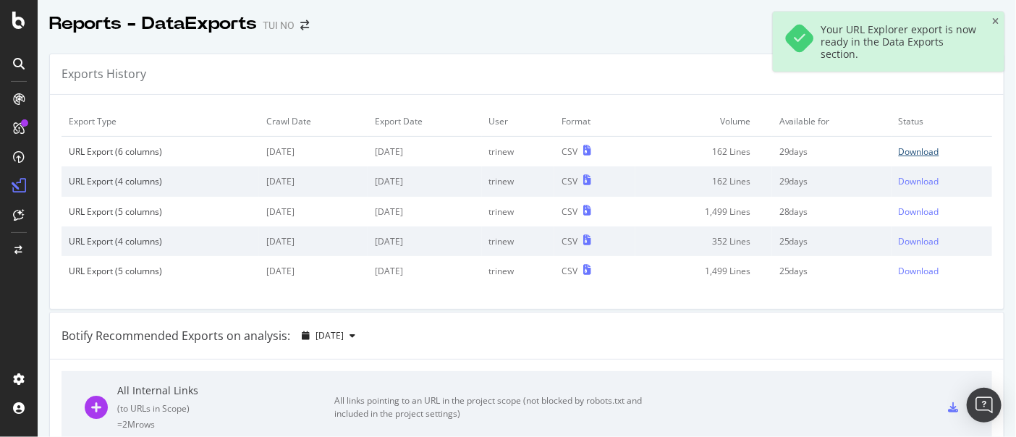
click at [899, 156] on div "Download" at bounding box center [919, 151] width 41 height 12
